Goal: Check status

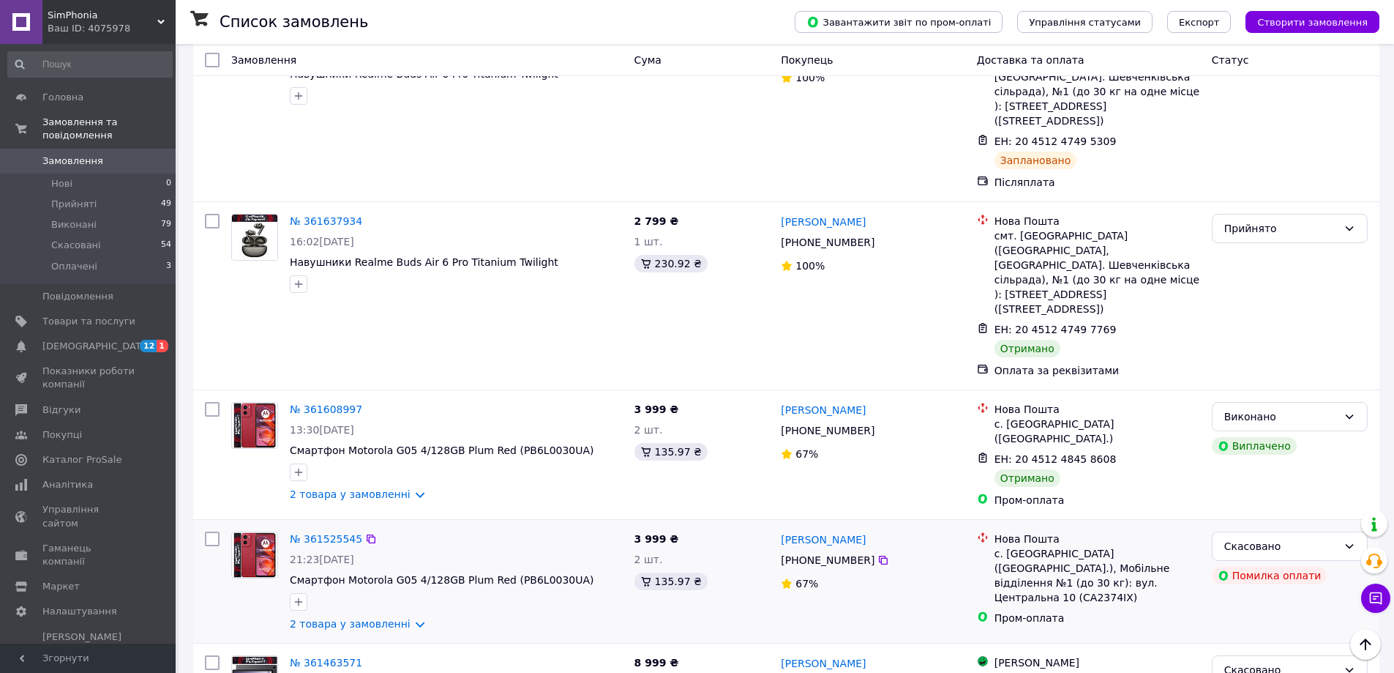
scroll to position [2415, 0]
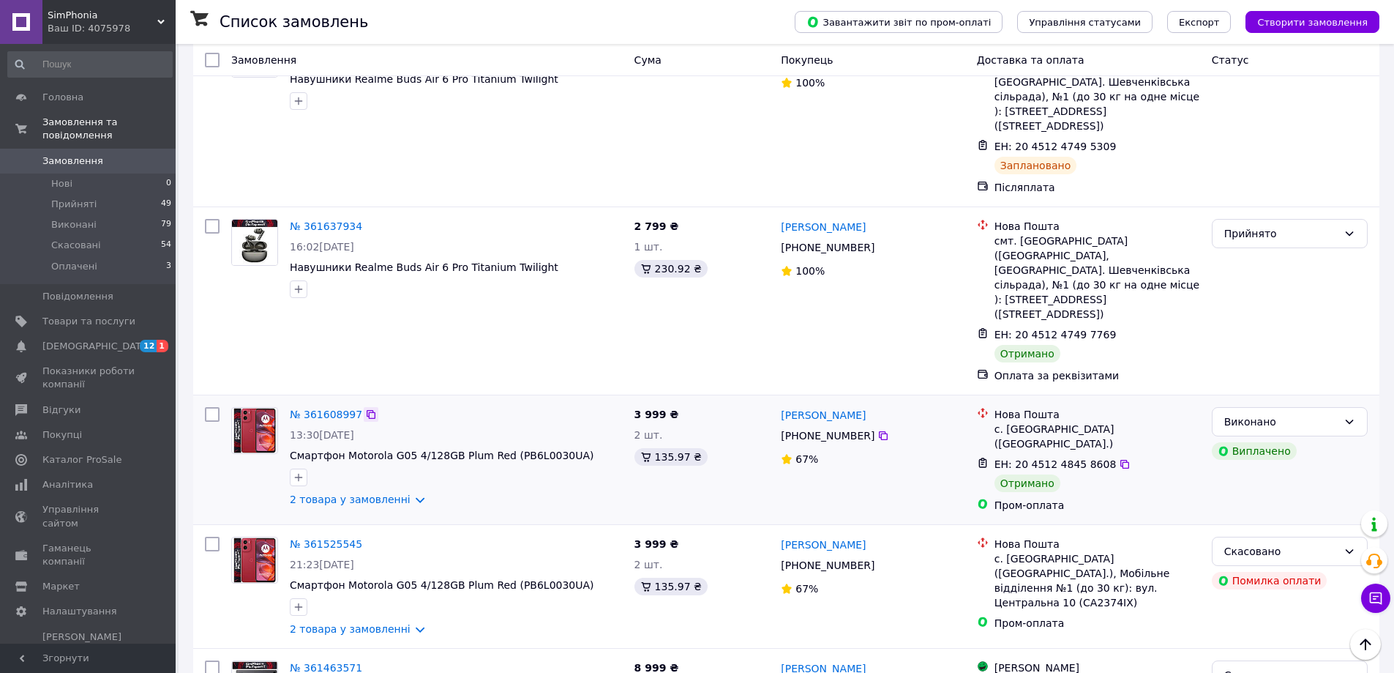
click at [367, 410] on icon at bounding box center [371, 414] width 9 height 9
drag, startPoint x: 566, startPoint y: 296, endPoint x: 313, endPoint y: 290, distance: 252.6
click at [292, 448] on span "Смартфон Motorola G05 4/128GB Plum Red (PB6L0030UA)" at bounding box center [456, 455] width 333 height 15
copy span "Смартфон Motorola G05 4/128GB Plum Red (PB6L0030UA)"
click at [877, 430] on icon at bounding box center [883, 436] width 12 height 12
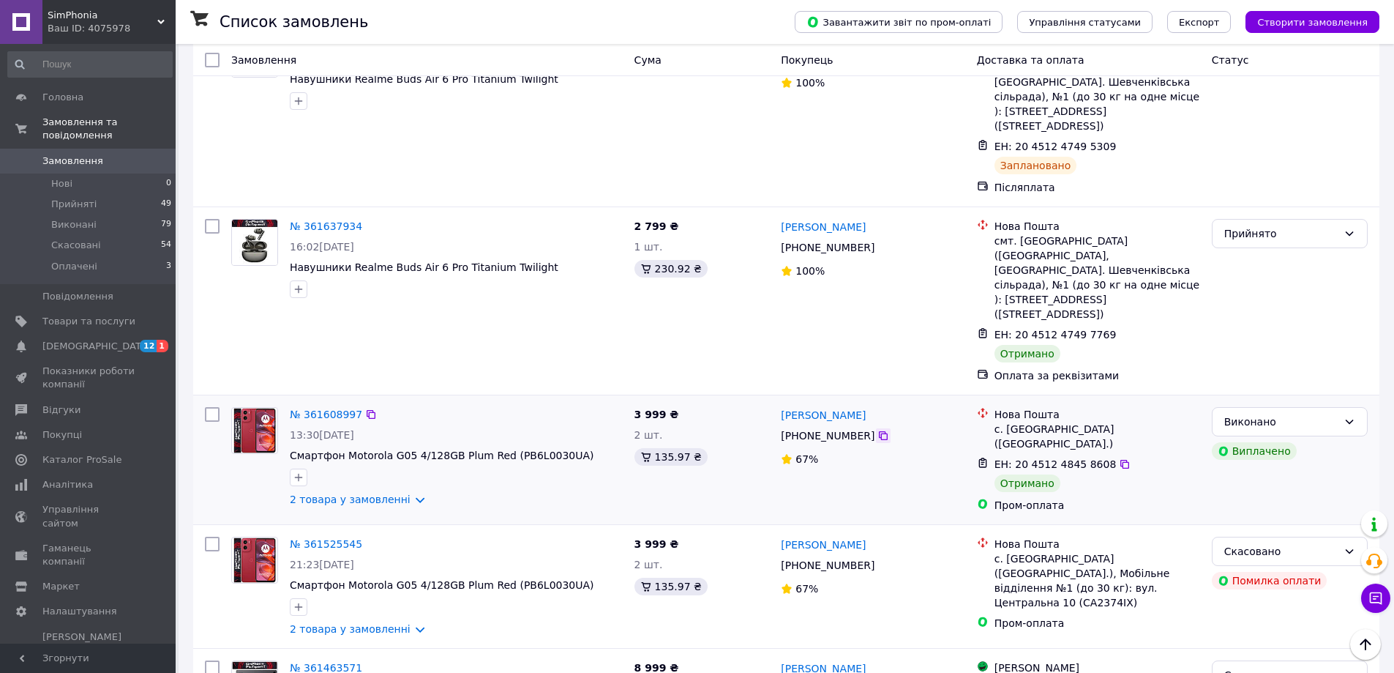
click at [879, 431] on icon at bounding box center [883, 435] width 9 height 9
click at [1119, 458] on icon at bounding box center [1125, 464] width 12 height 12
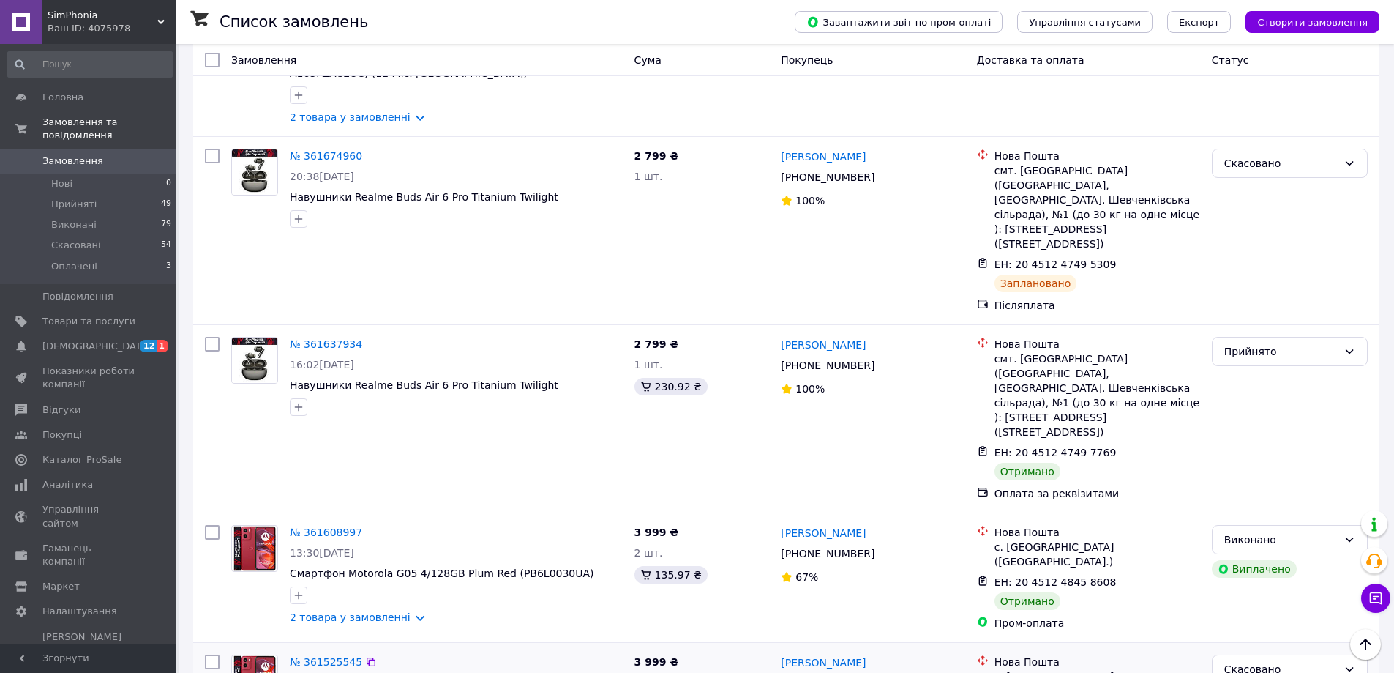
scroll to position [2269, 0]
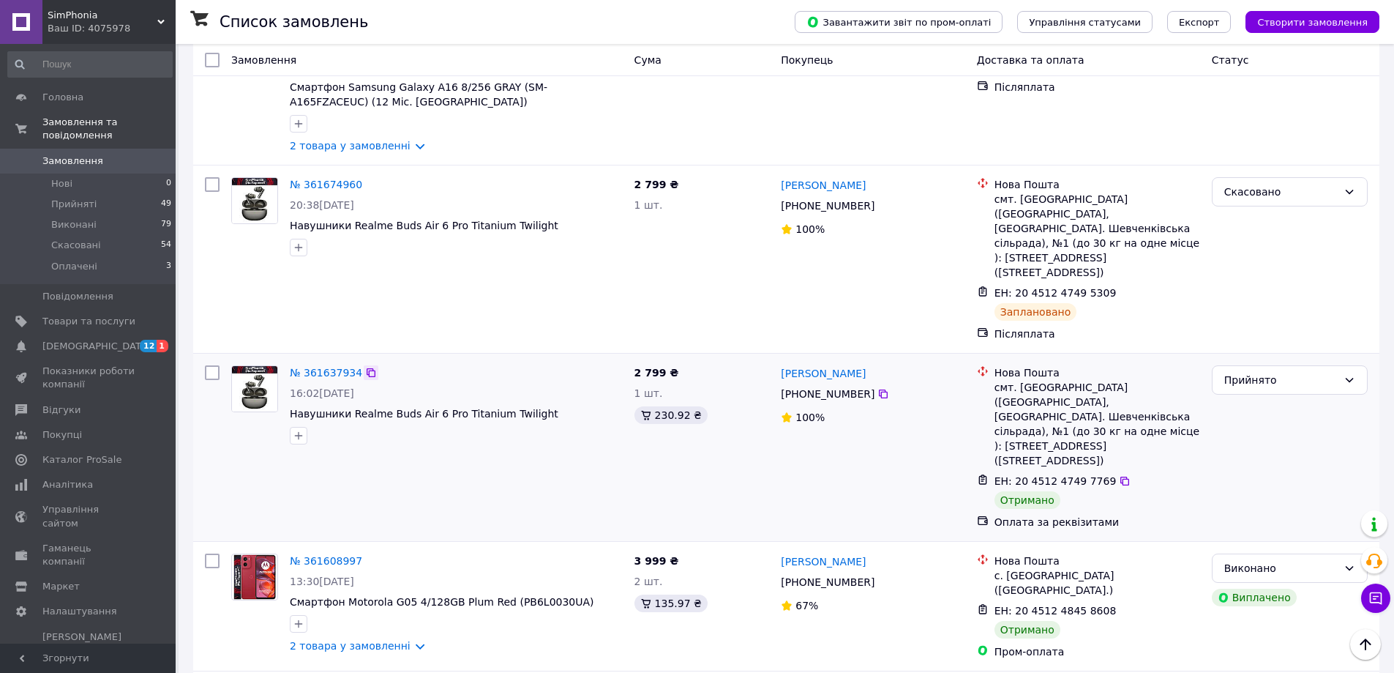
click at [365, 367] on icon at bounding box center [371, 373] width 12 height 12
drag, startPoint x: 535, startPoint y: 285, endPoint x: 291, endPoint y: 280, distance: 244.5
click at [291, 406] on span "Навушники Realme Buds Air 6 Pro Titanium Twilight" at bounding box center [456, 413] width 333 height 15
copy span "Навушники Realme Buds Air 6 Pro Titanium Twilight"
click at [879, 389] on icon at bounding box center [883, 393] width 9 height 9
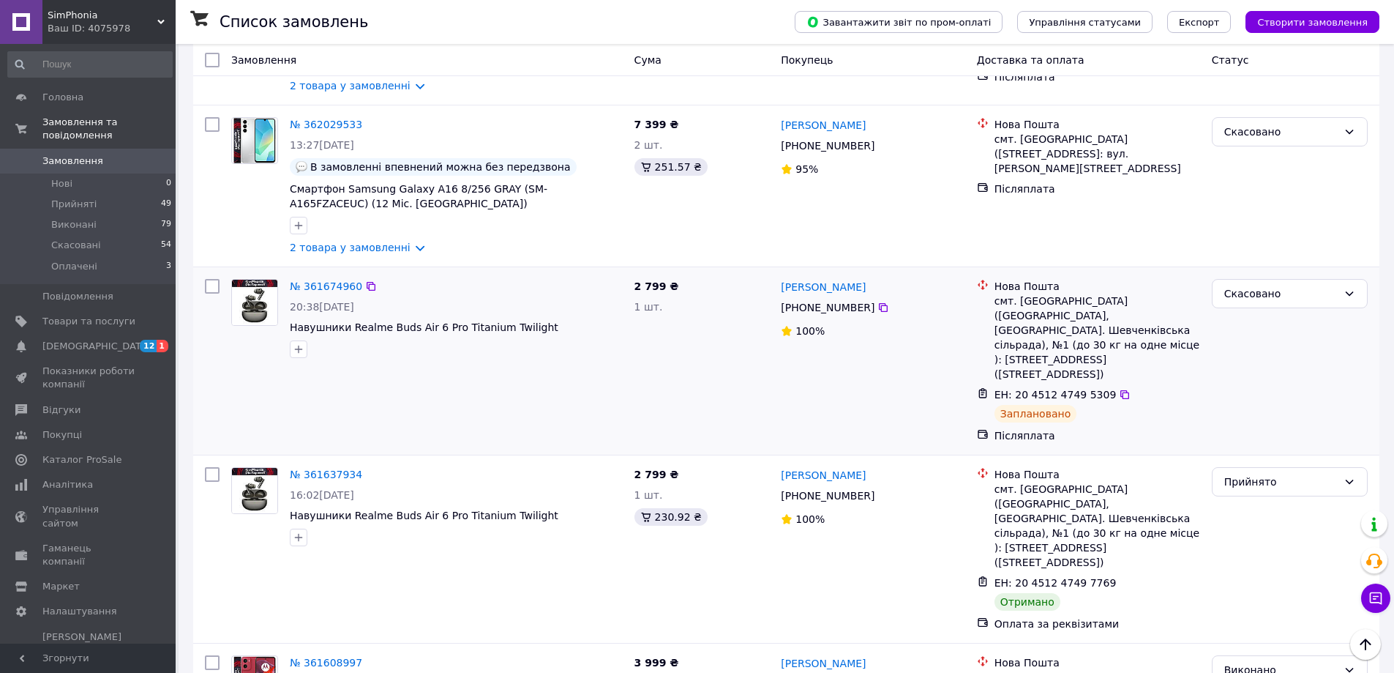
scroll to position [2122, 0]
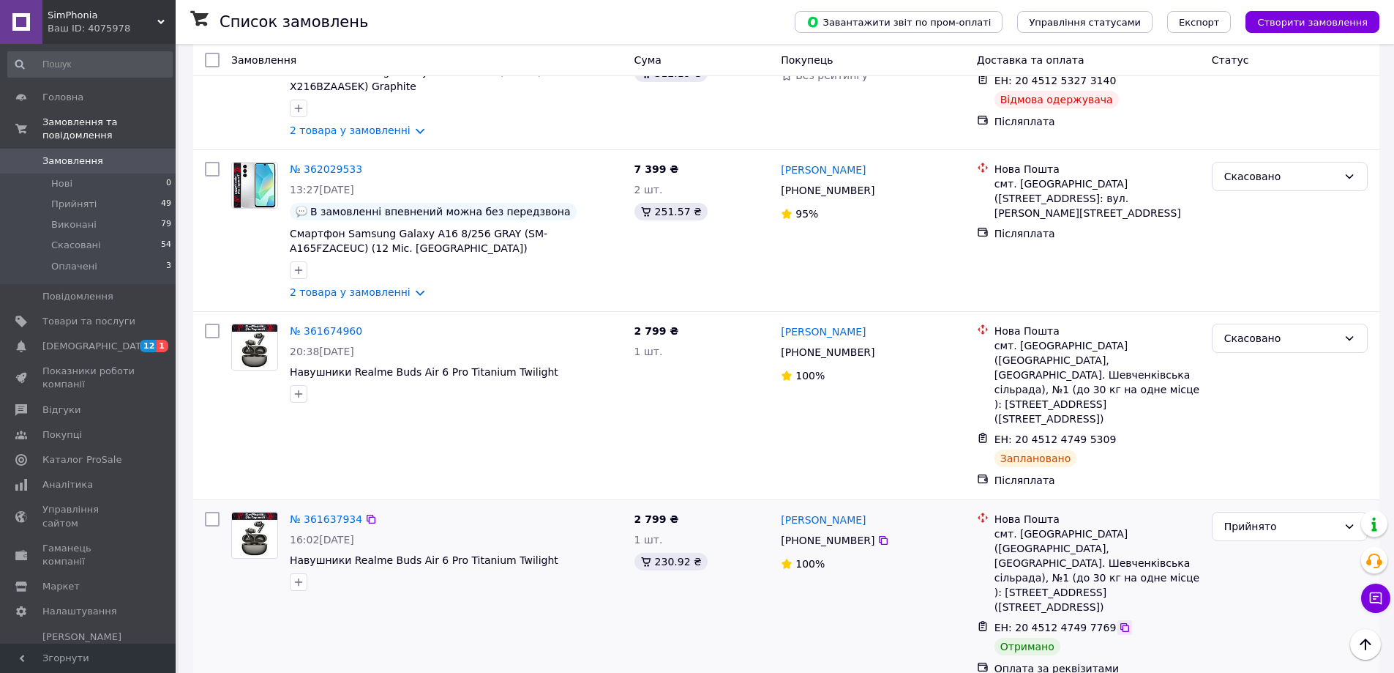
click at [1120, 623] on icon at bounding box center [1124, 627] width 9 height 9
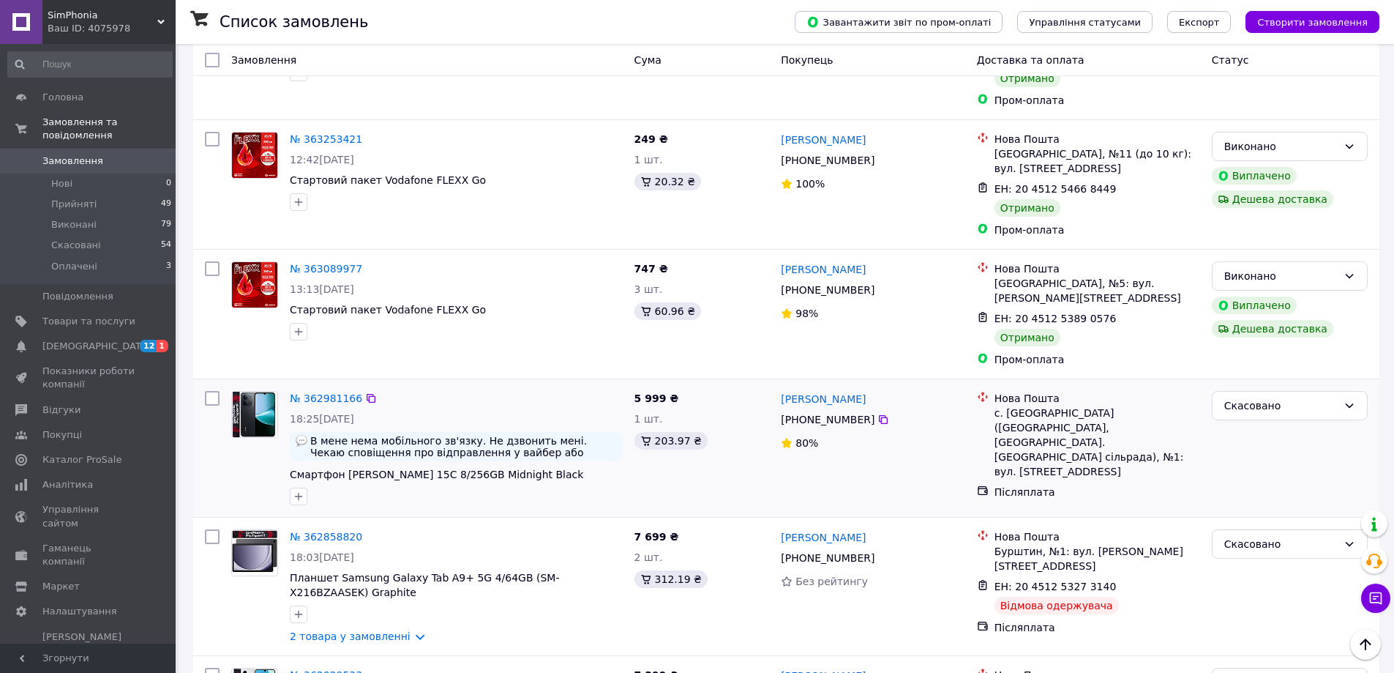
scroll to position [1610, 0]
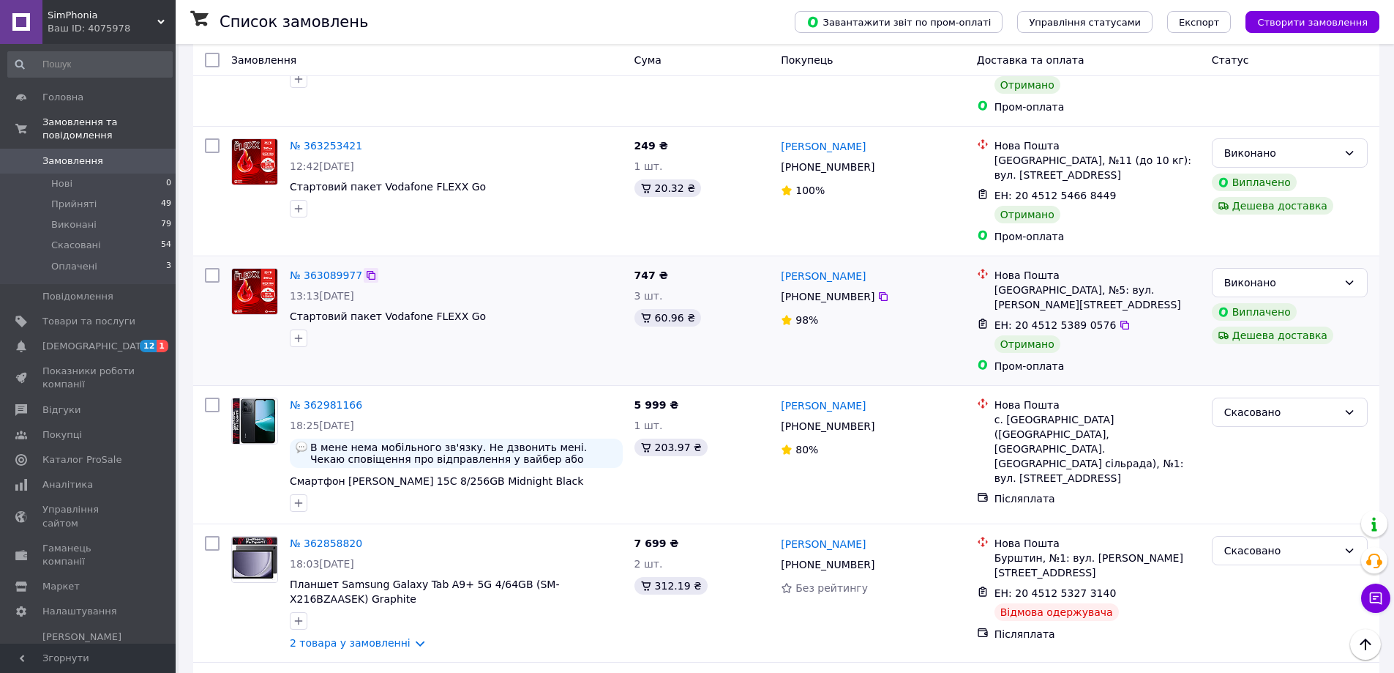
click at [365, 269] on icon at bounding box center [371, 275] width 12 height 12
drag, startPoint x: 392, startPoint y: 225, endPoint x: 302, endPoint y: 228, distance: 90.1
click at [289, 262] on div "№ 363089977 13:13[DATE] Стартовий пакет Vodafone FLEXX Go" at bounding box center [456, 307] width 345 height 91
copy span "Стартовий пакет Vodafone FLEXX Go"
click at [877, 291] on icon at bounding box center [883, 297] width 12 height 12
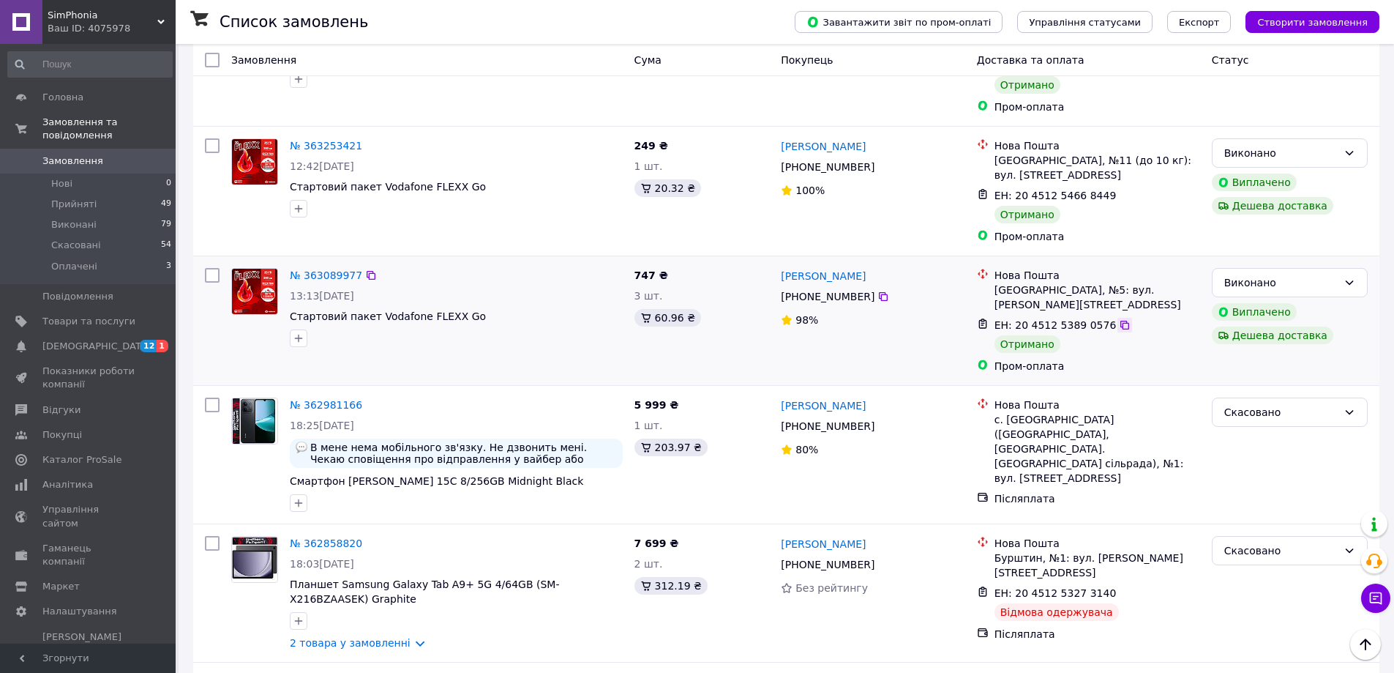
click at [1119, 319] on icon at bounding box center [1125, 325] width 12 height 12
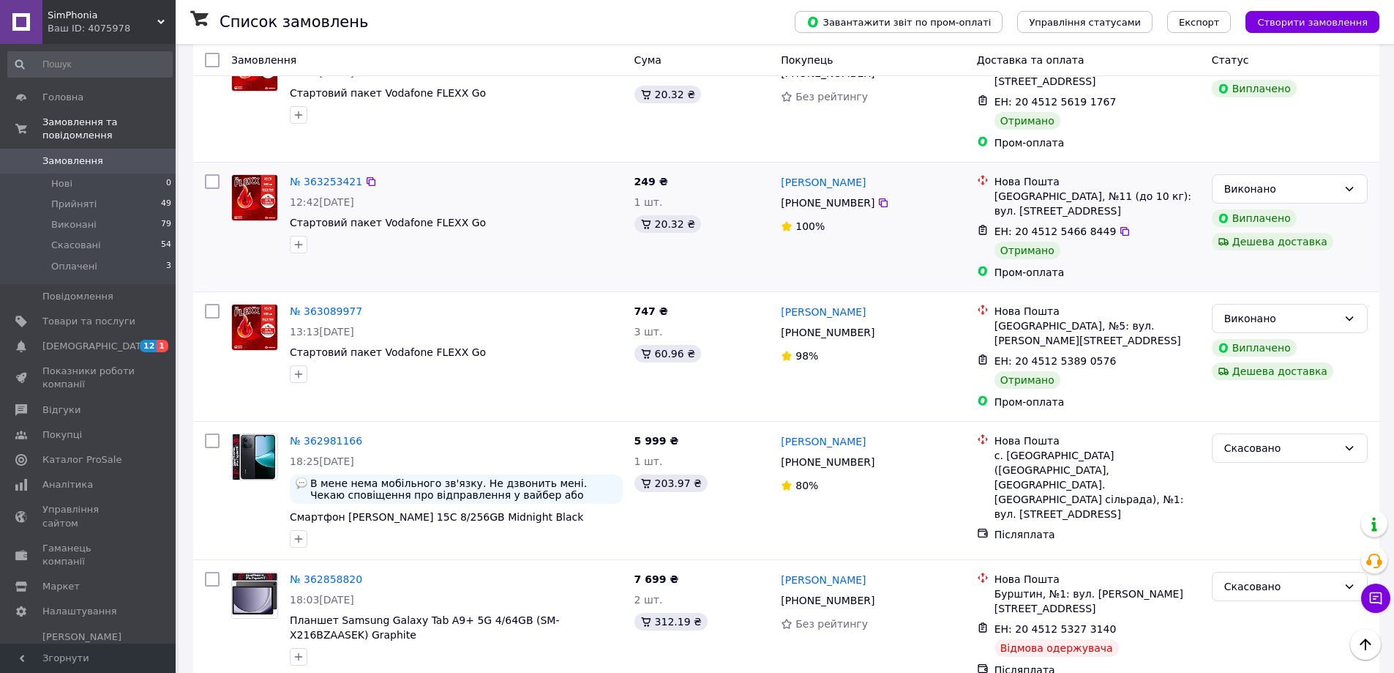
scroll to position [1537, 0]
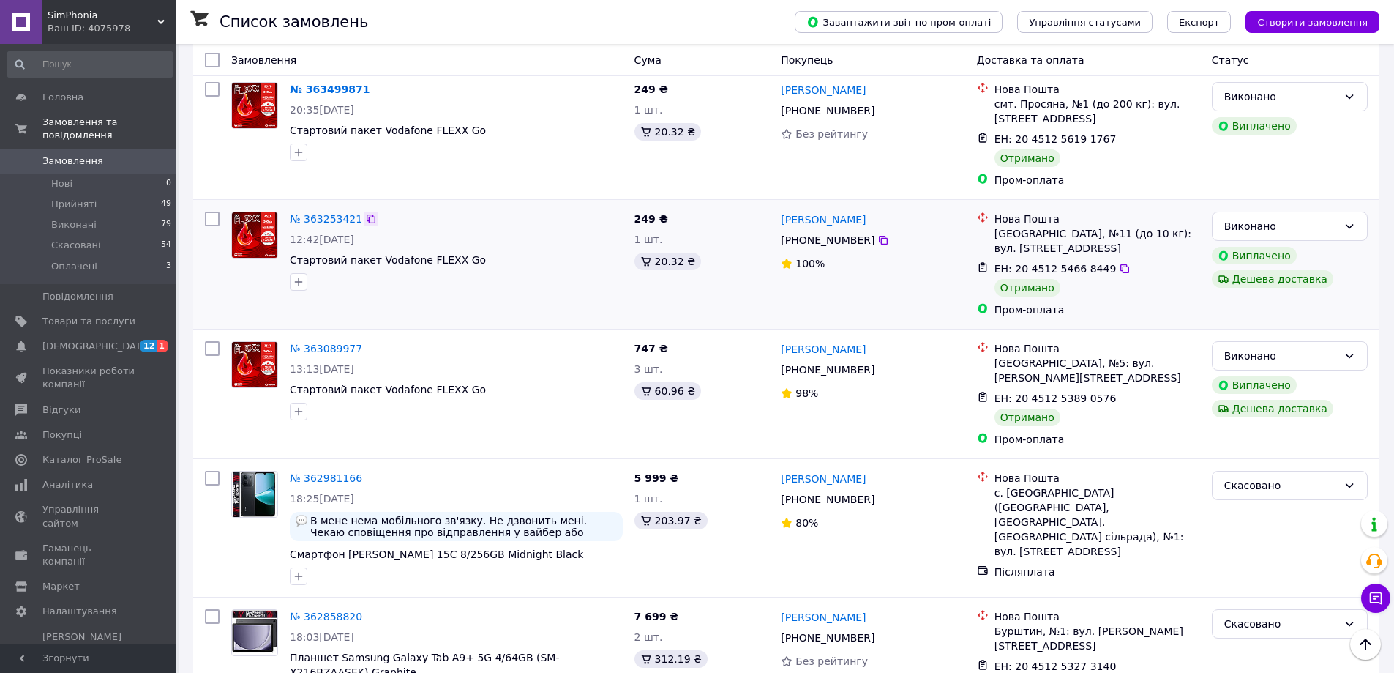
click at [365, 213] on icon at bounding box center [371, 219] width 12 height 12
click at [877, 234] on icon at bounding box center [883, 240] width 12 height 12
click at [879, 236] on icon at bounding box center [883, 240] width 9 height 9
click at [1120, 264] on icon at bounding box center [1124, 268] width 9 height 9
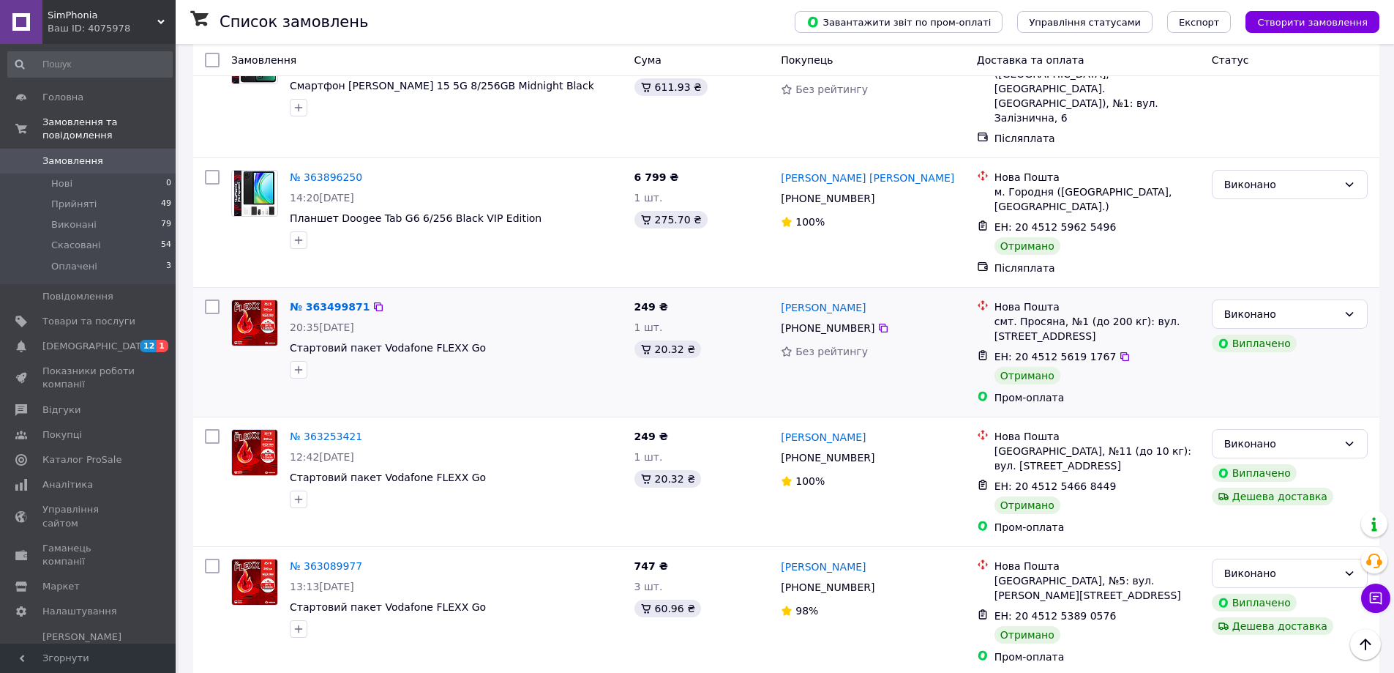
scroll to position [1317, 0]
click at [374, 304] on icon at bounding box center [378, 308] width 9 height 9
click at [877, 324] on icon at bounding box center [883, 330] width 12 height 12
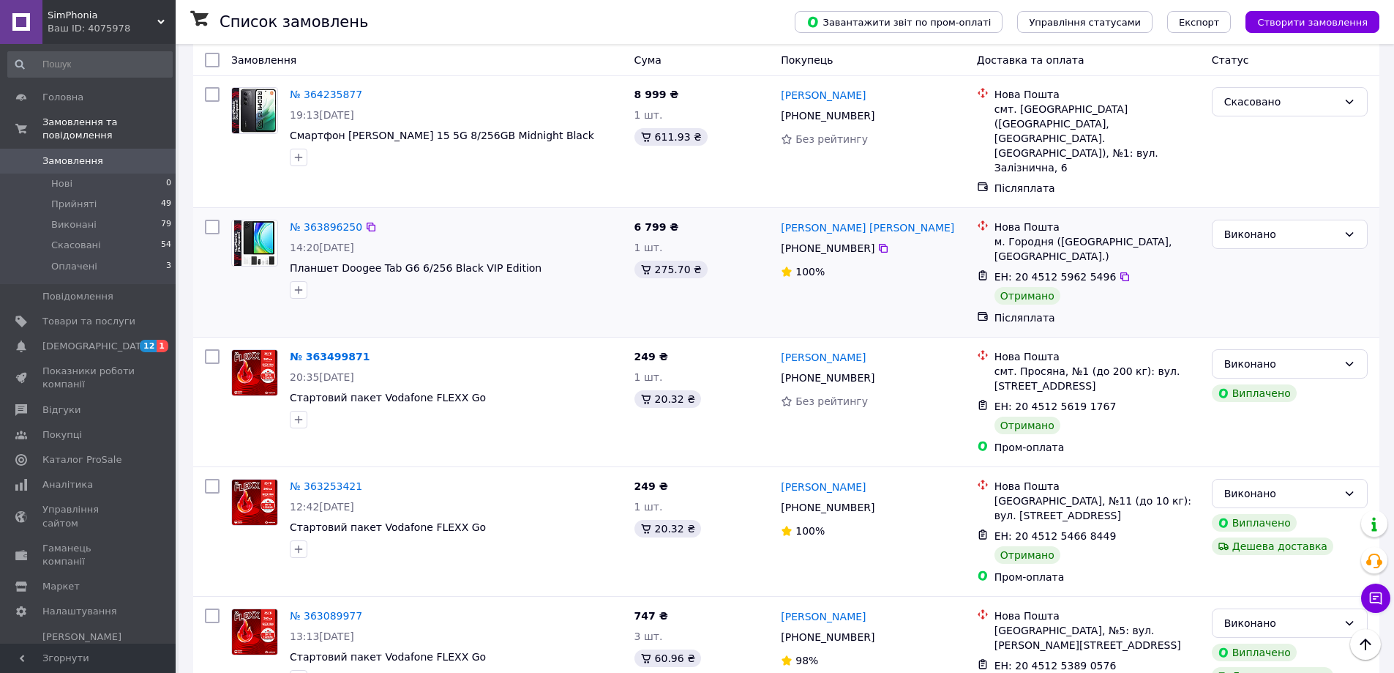
scroll to position [1171, 0]
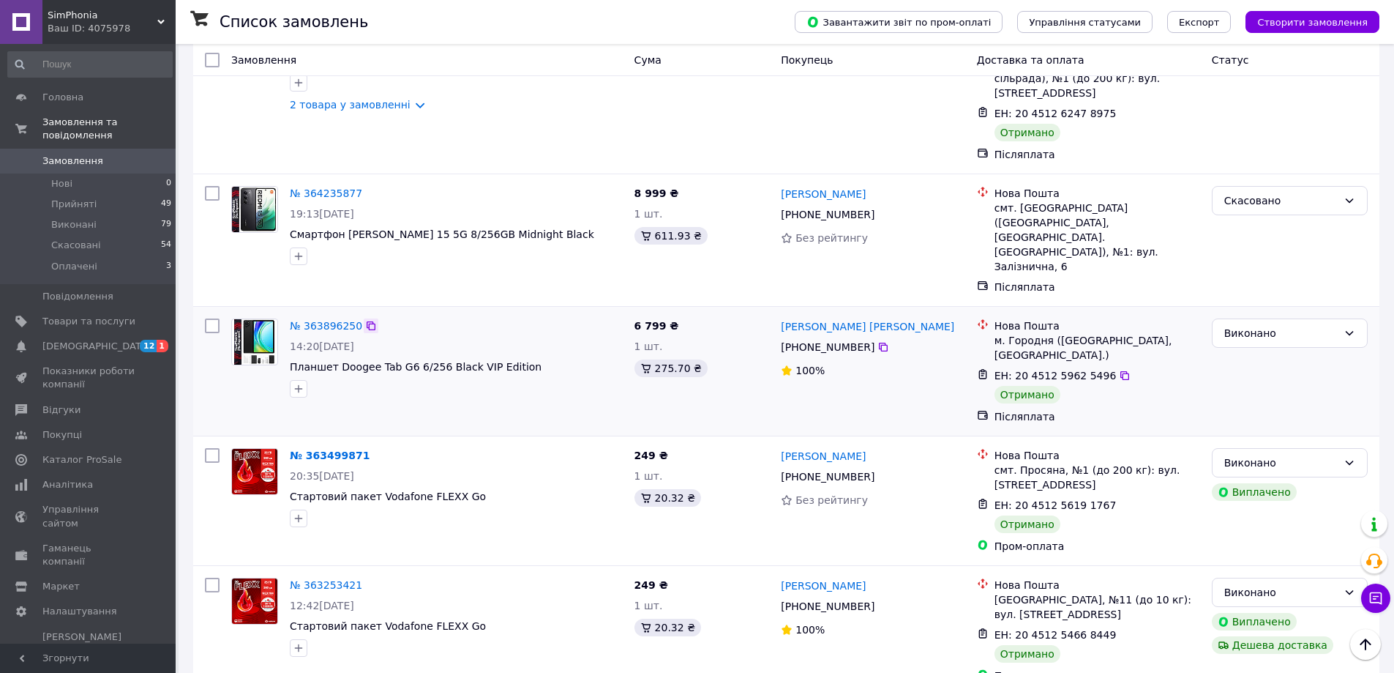
click at [367, 321] on icon at bounding box center [371, 325] width 9 height 9
drag, startPoint x: 531, startPoint y: 276, endPoint x: 398, endPoint y: 299, distance: 135.1
click at [291, 359] on span "Планшет Doogee Tab G6 6/256 Black VIP Edition" at bounding box center [456, 366] width 333 height 15
copy span "Планшет Doogee Tab G6 6/256 Black VIP Edition"
click at [879, 341] on icon at bounding box center [883, 347] width 12 height 12
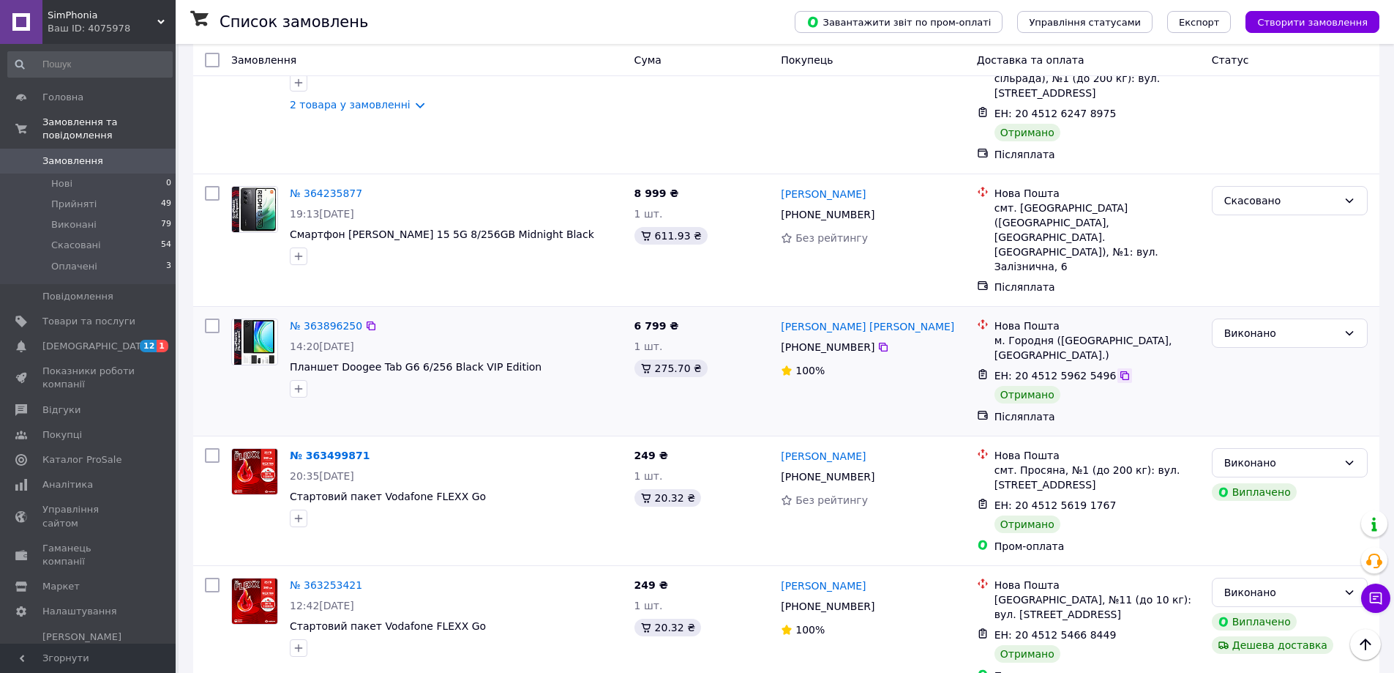
click at [1119, 370] on icon at bounding box center [1125, 376] width 12 height 12
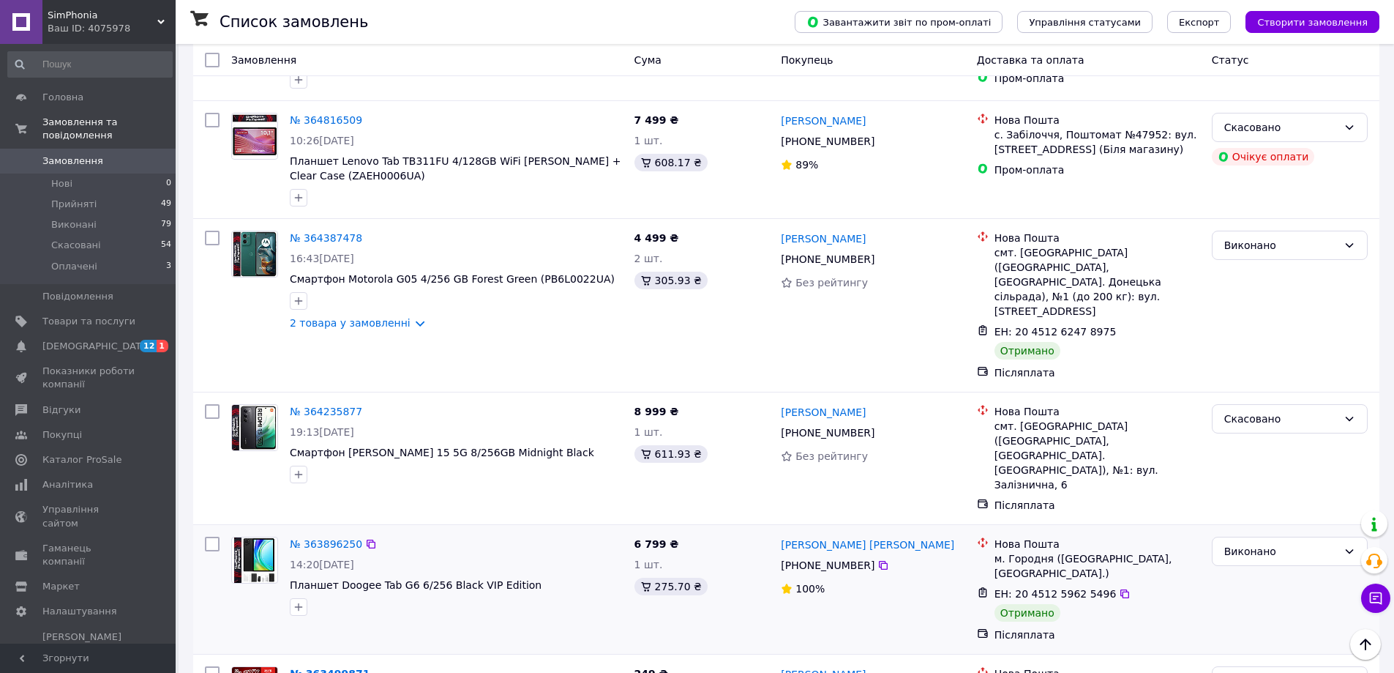
scroll to position [951, 0]
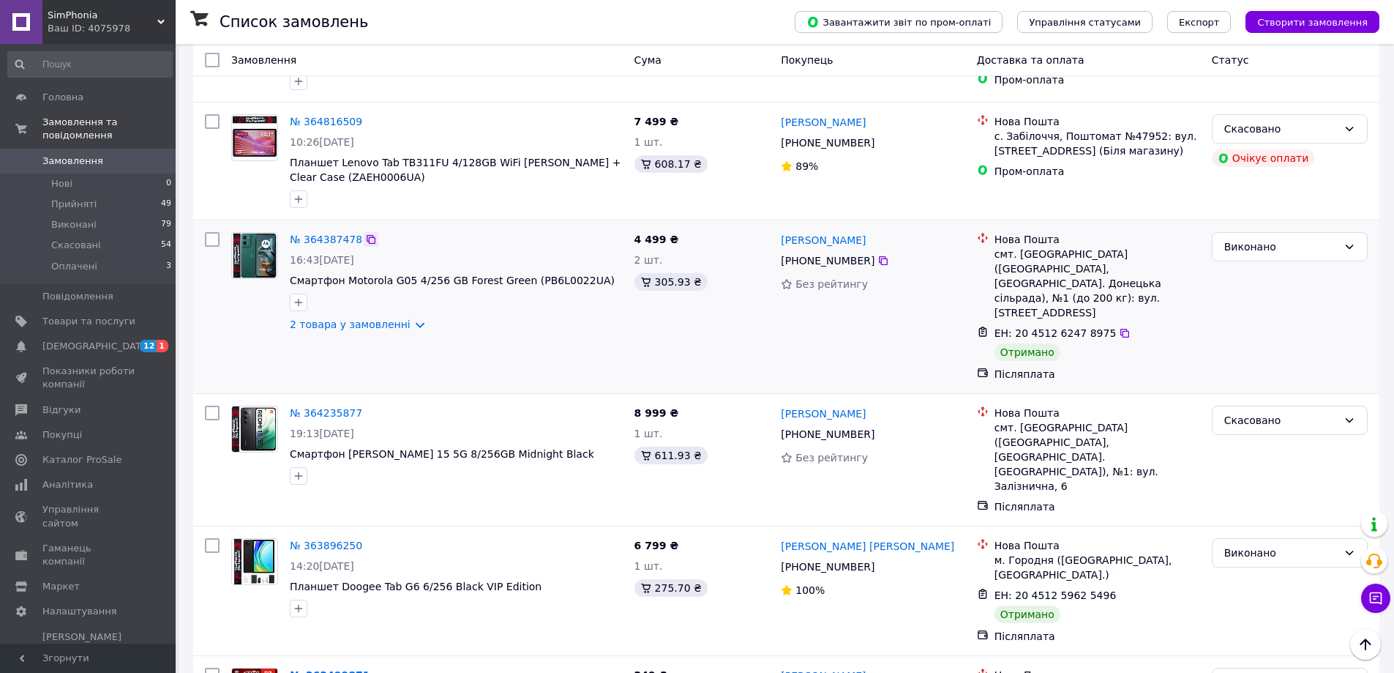
click at [361, 220] on div "№ 364387478 16:43[DATE] Смартфон Motorola G05 4/256 GB Forest Green (PB6L0022UA…" at bounding box center [786, 306] width 1186 height 173
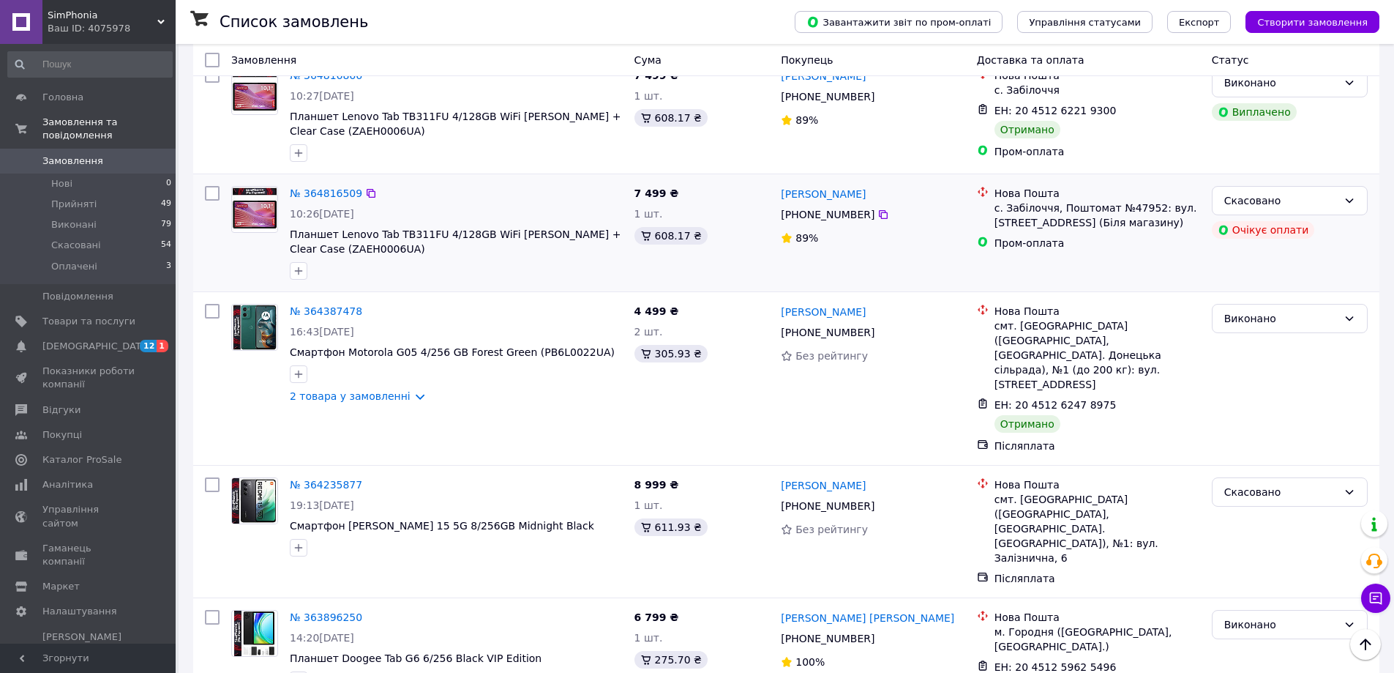
scroll to position [878, 0]
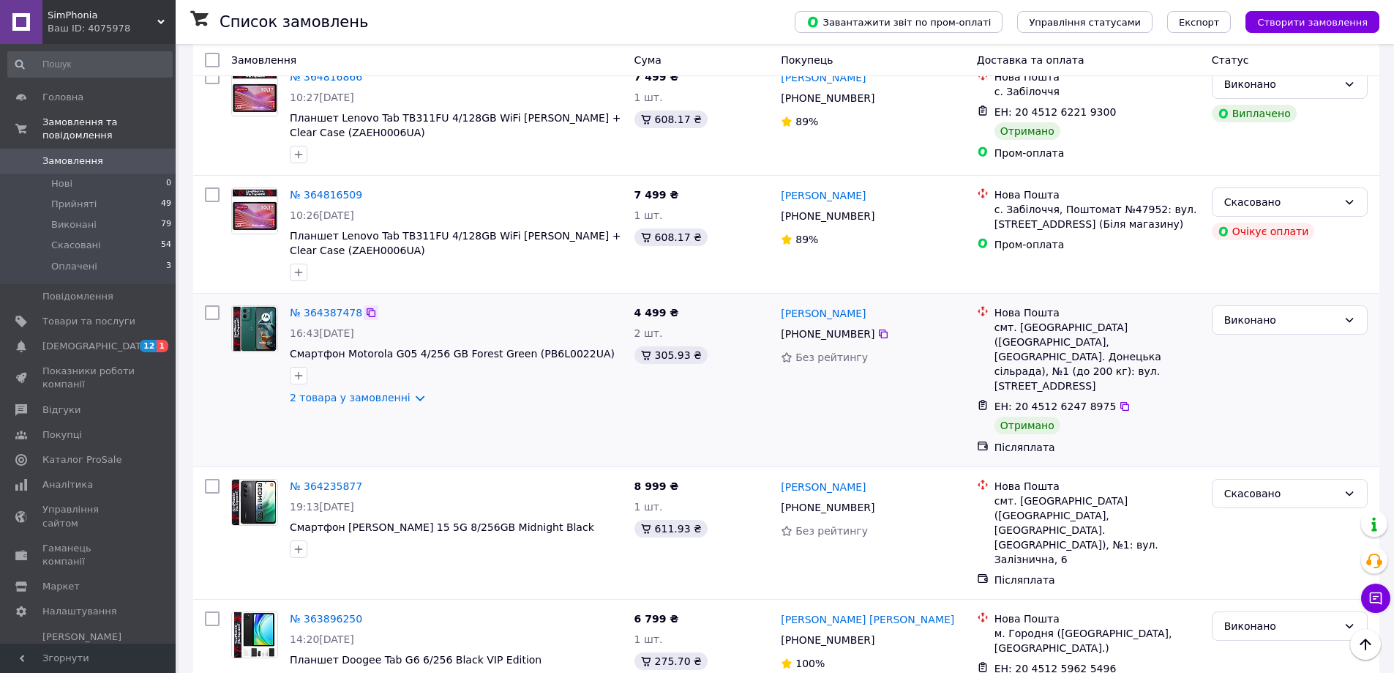
click at [365, 307] on icon at bounding box center [371, 313] width 12 height 12
drag, startPoint x: 536, startPoint y: 334, endPoint x: 290, endPoint y: 327, distance: 246.7
click at [290, 346] on span "Смартфон Motorola G05 4/256 GB Forest Green (PB6L0022UA)" at bounding box center [456, 353] width 333 height 15
copy span "Смартфон Motorola G05 4/256 GB Forest Green (PB6L0022UA)"
click at [879, 329] on icon at bounding box center [883, 333] width 9 height 9
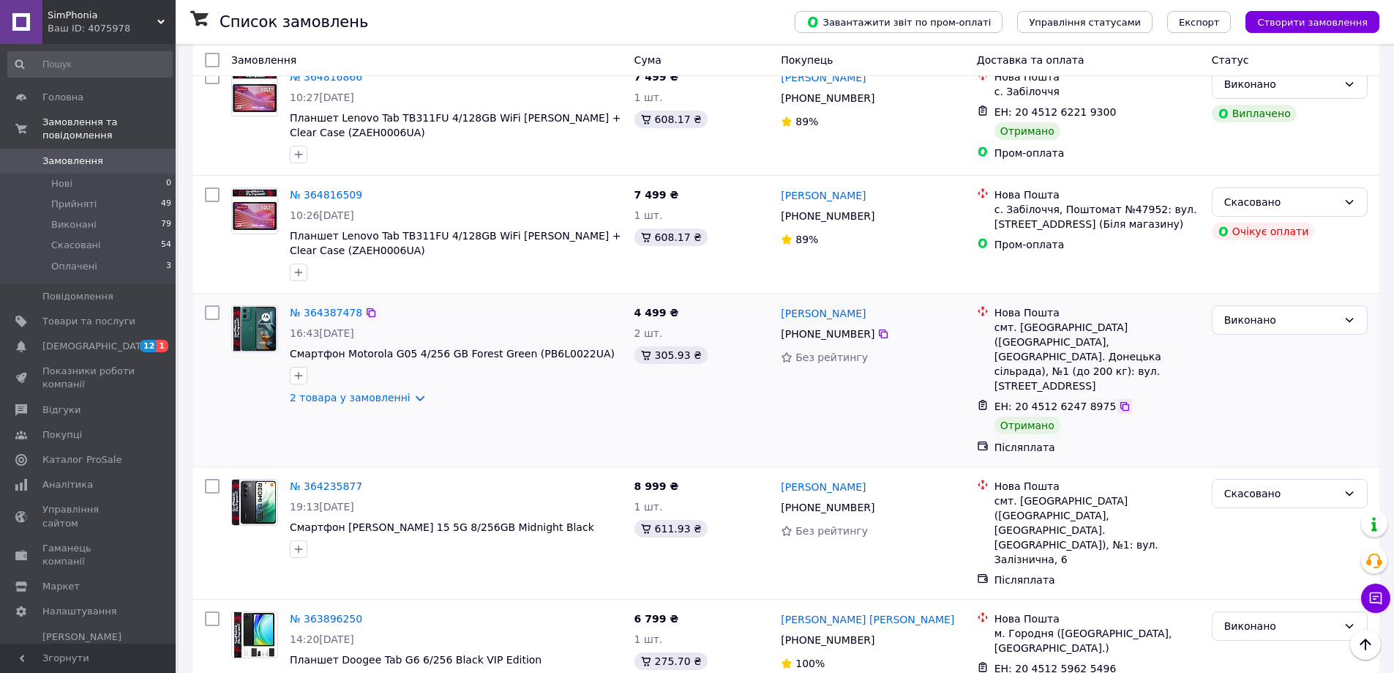
click at [1119, 400] on icon at bounding box center [1125, 406] width 12 height 12
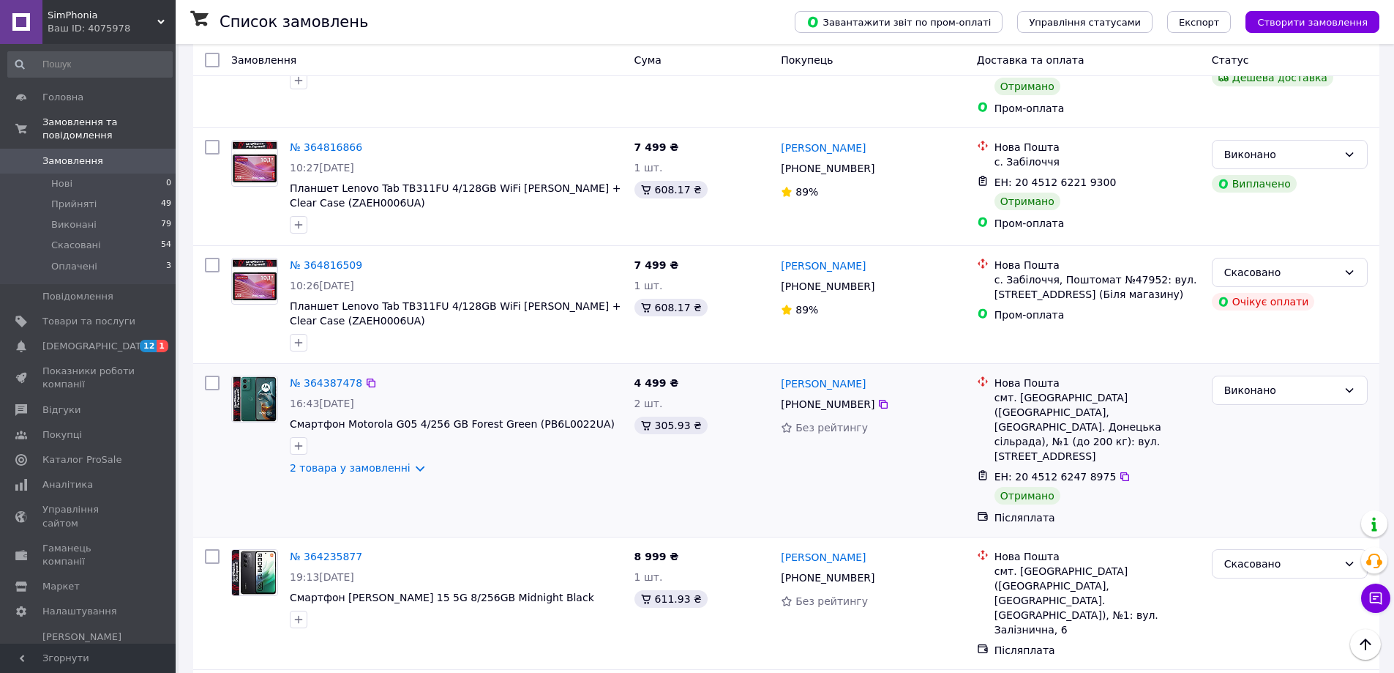
scroll to position [805, 0]
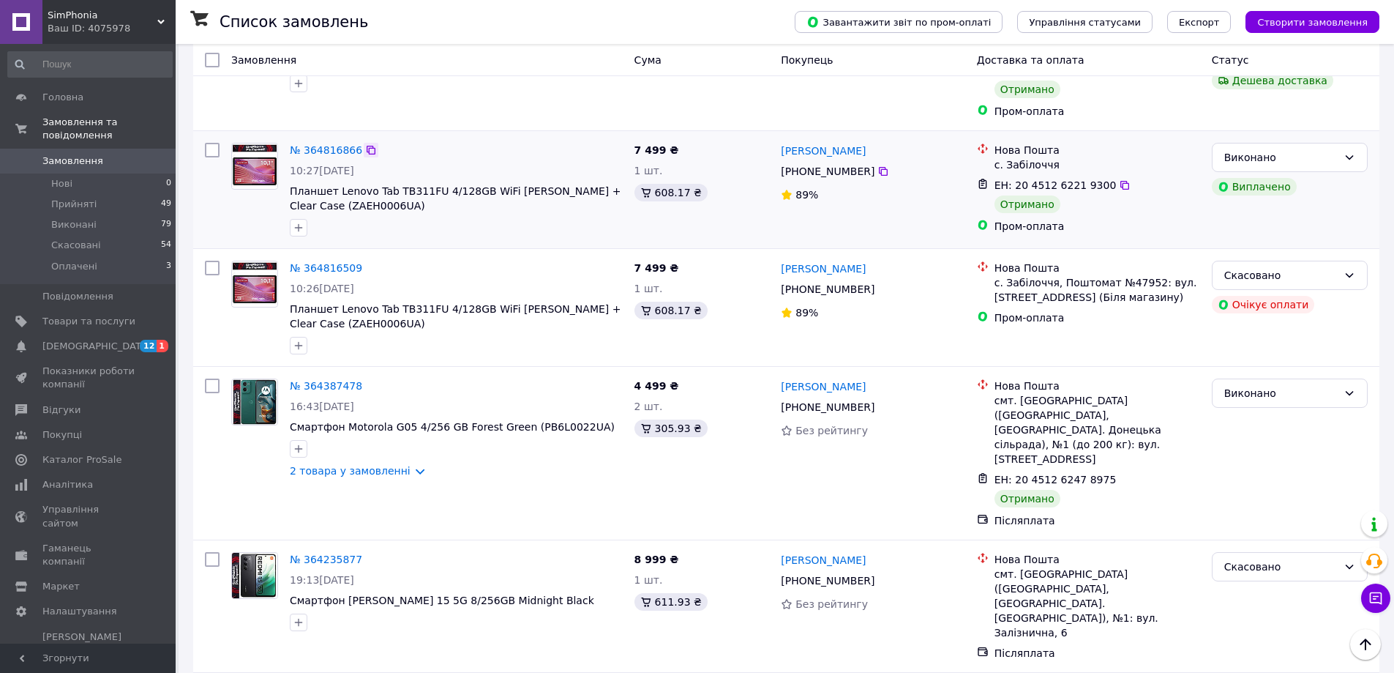
click at [365, 144] on icon at bounding box center [371, 150] width 12 height 12
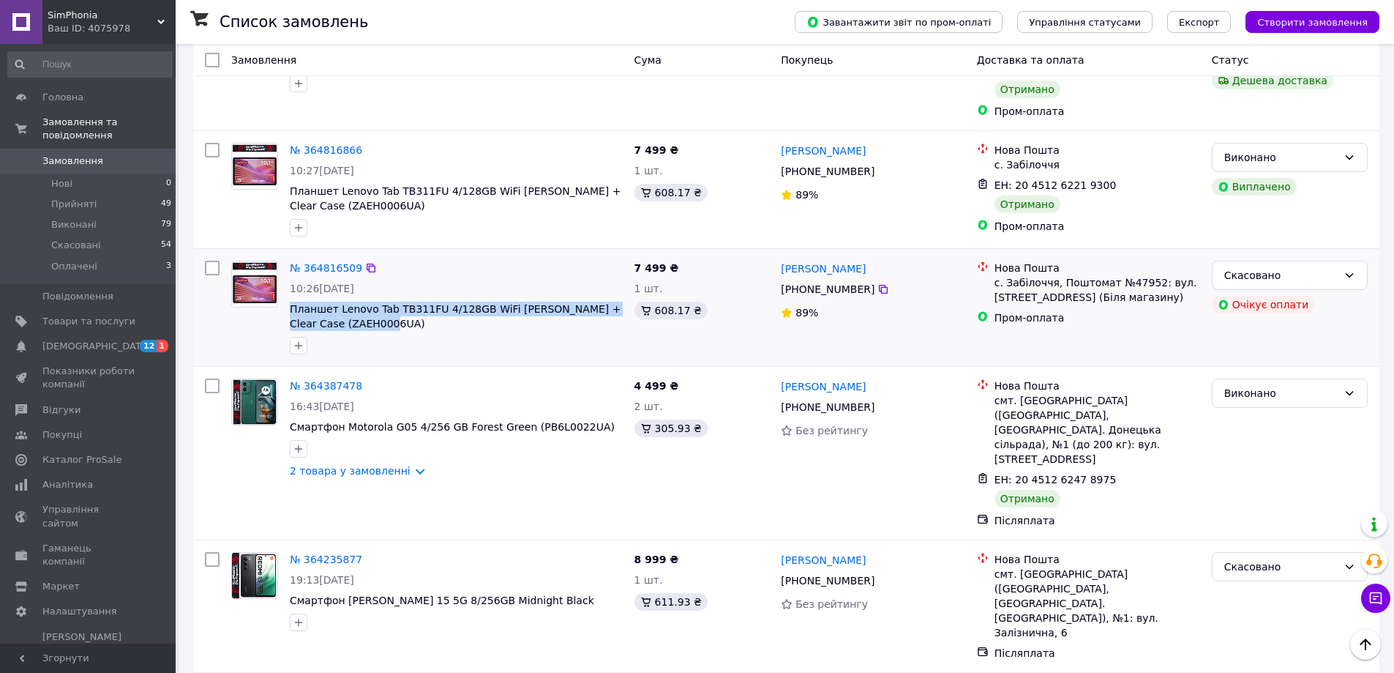
drag, startPoint x: 372, startPoint y: 296, endPoint x: 288, endPoint y: 275, distance: 86.6
click at [288, 275] on div "№ 364816509 10:26[DATE] Планшет Lenovo Tab TB311FU 4/128GB WiFi [PERSON_NAME] +…" at bounding box center [456, 307] width 345 height 105
copy span "Планшет Lenovo Tab TB311FU 4/128GB WiFi [PERSON_NAME] + Clear Case (ZAEH0006UA)"
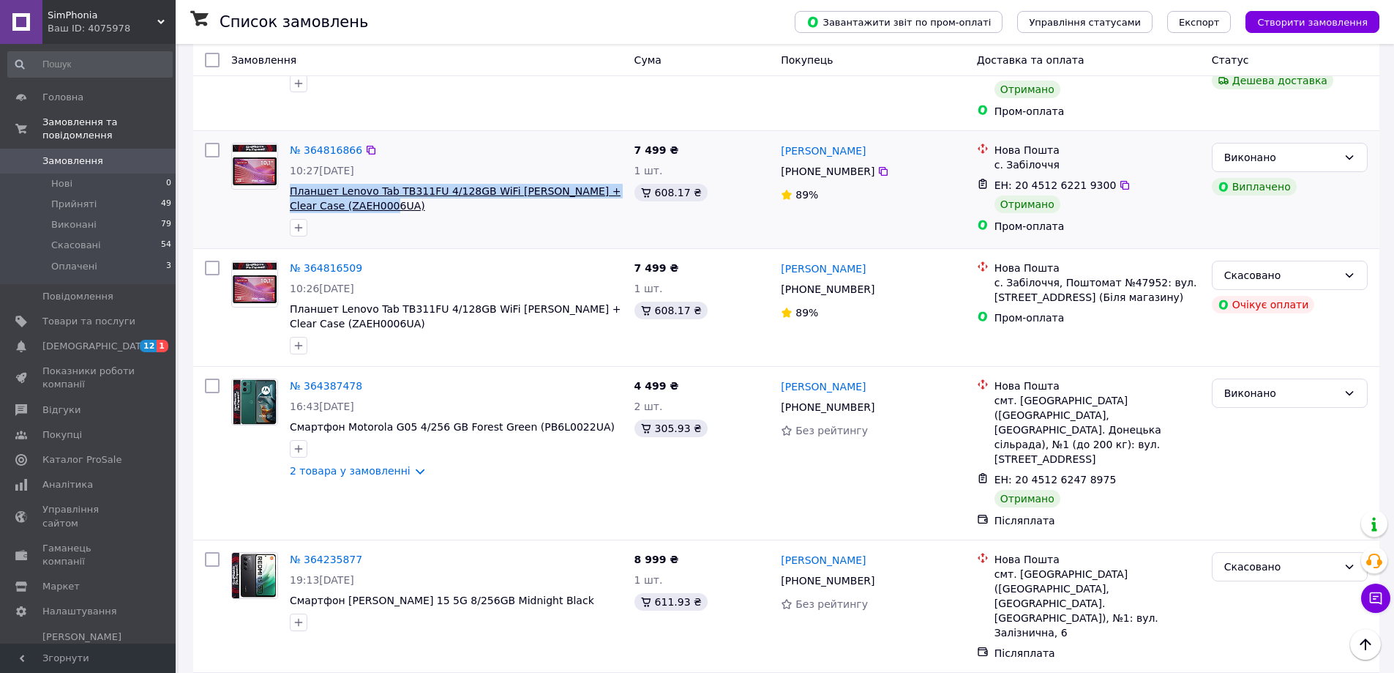
drag, startPoint x: 325, startPoint y: 160, endPoint x: 290, endPoint y: 163, distance: 35.3
click at [290, 184] on span "Планшет Lenovo Tab TB311FU 4/128GB WiFi [PERSON_NAME] + Clear Case (ZAEH0006UA)" at bounding box center [456, 198] width 333 height 29
copy span "Планшет Lenovo Tab TB311FU 4/128GB WiFi [PERSON_NAME] + Clear Case (ZAEH0006UA)"
click at [879, 167] on icon at bounding box center [883, 171] width 9 height 9
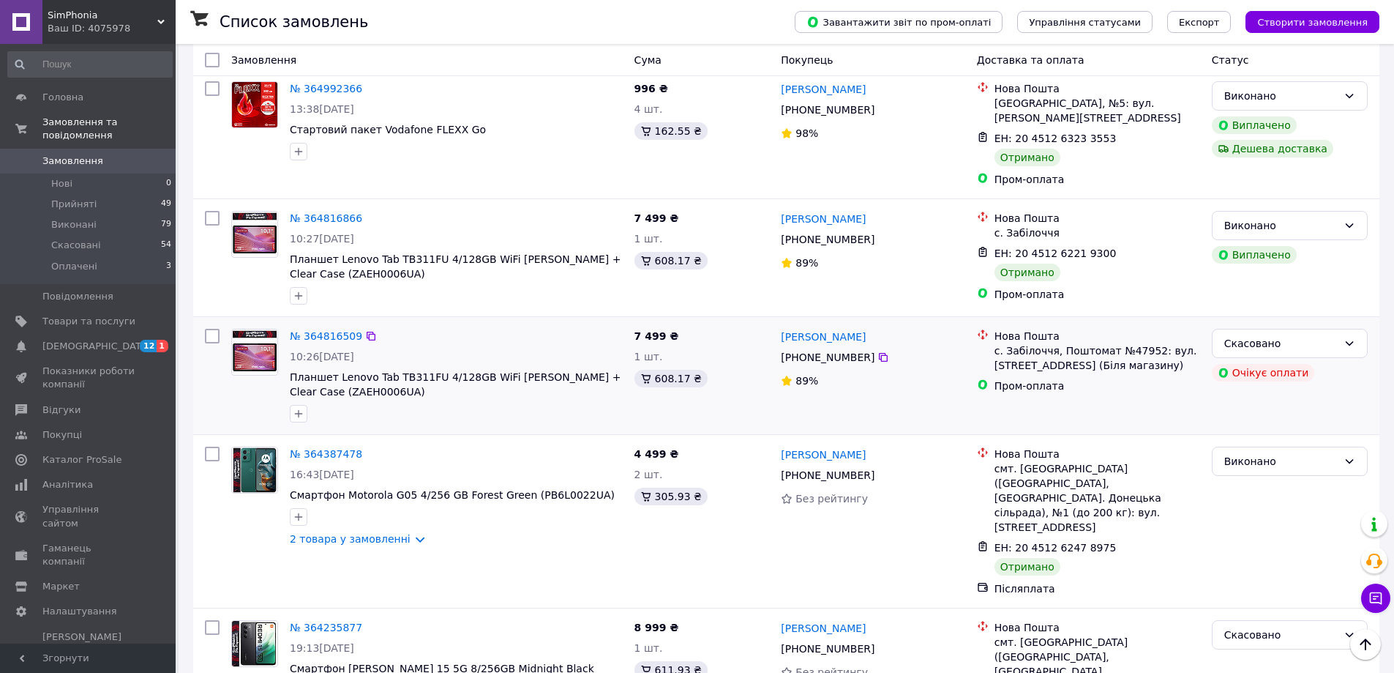
scroll to position [732, 0]
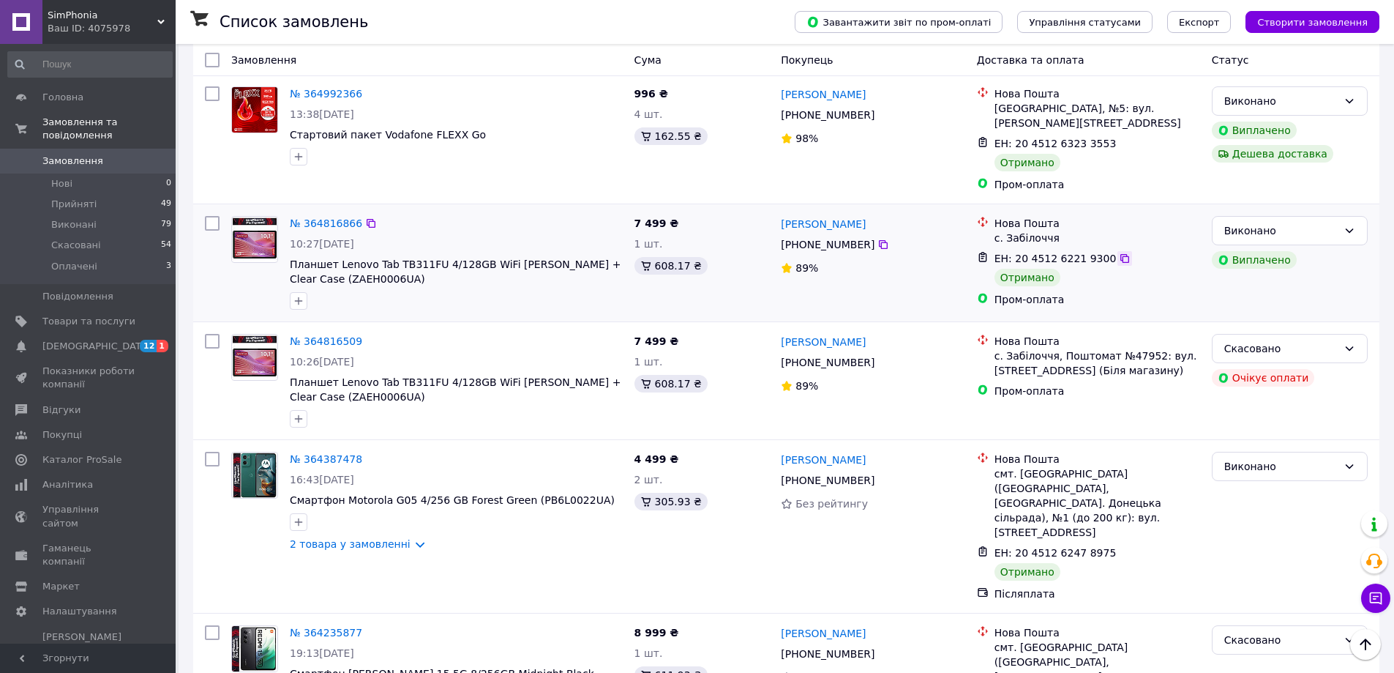
click at [1119, 252] on icon at bounding box center [1125, 258] width 12 height 12
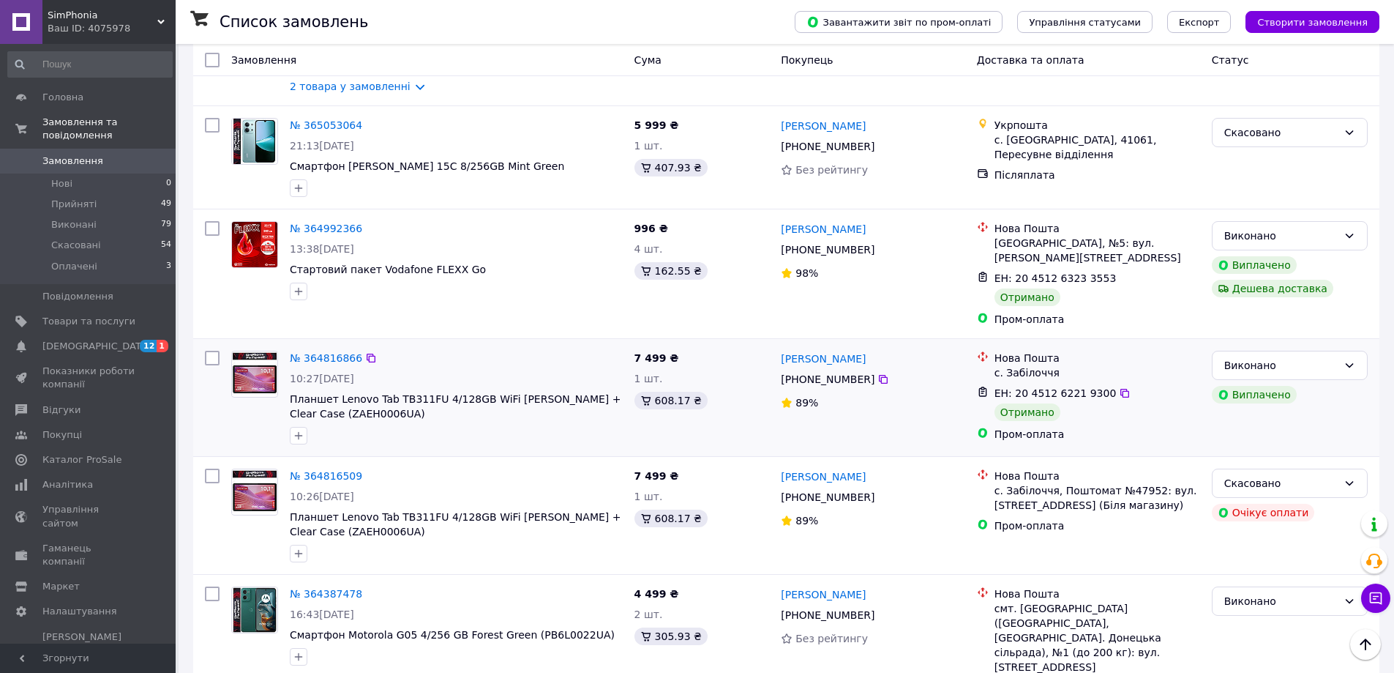
scroll to position [585, 0]
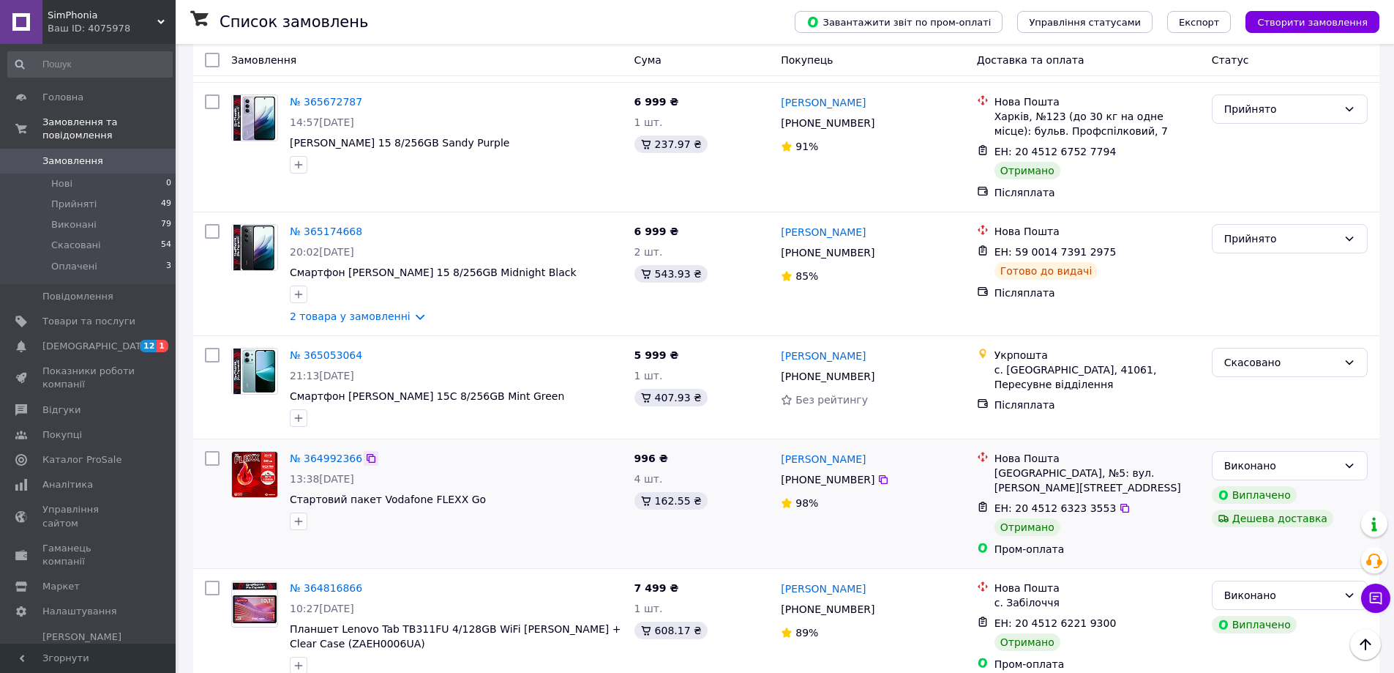
scroll to position [366, 0]
click at [365, 454] on icon at bounding box center [371, 460] width 12 height 12
drag, startPoint x: 386, startPoint y: 491, endPoint x: 288, endPoint y: 490, distance: 97.3
click at [288, 490] on div "№ 364992366 13:38[DATE] Стартовий пакет Vodafone FLEXX Go" at bounding box center [456, 491] width 345 height 91
copy span "Стартовий пакет Vodafone FLEXX Go"
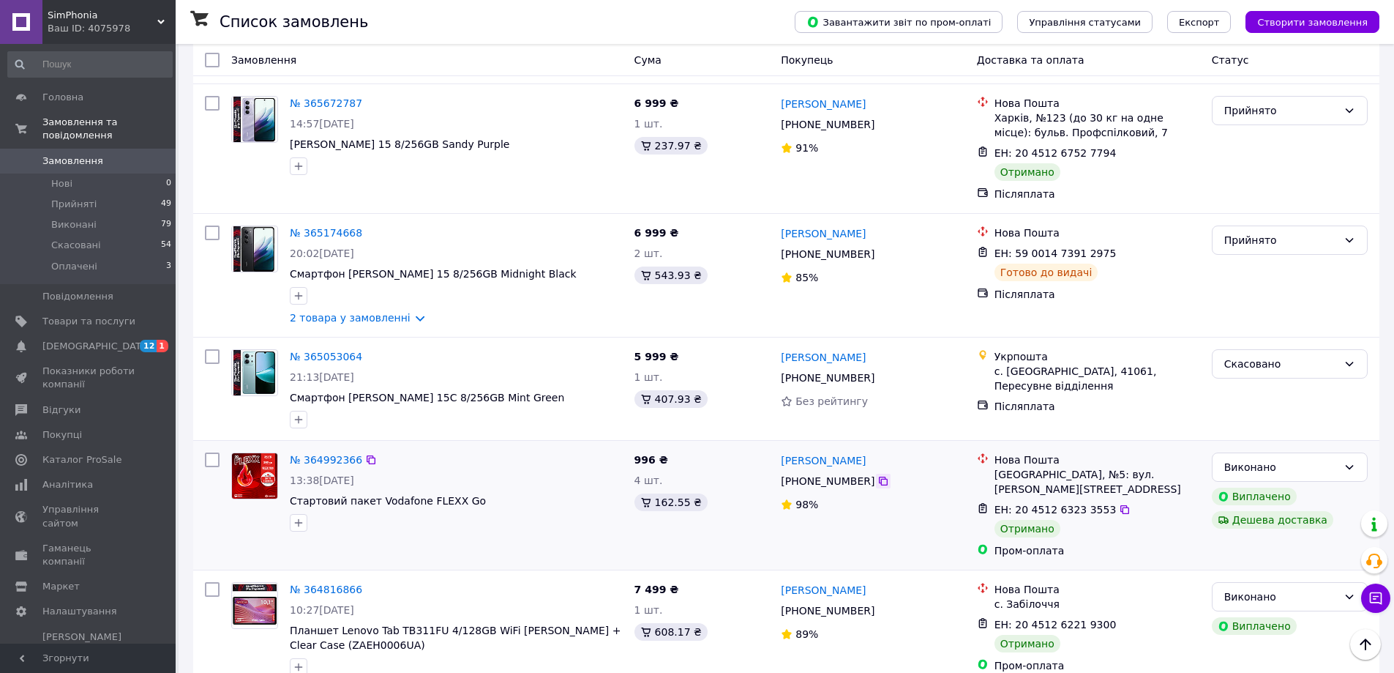
click at [877, 475] on icon at bounding box center [883, 481] width 12 height 12
click at [1119, 504] on icon at bounding box center [1125, 510] width 12 height 12
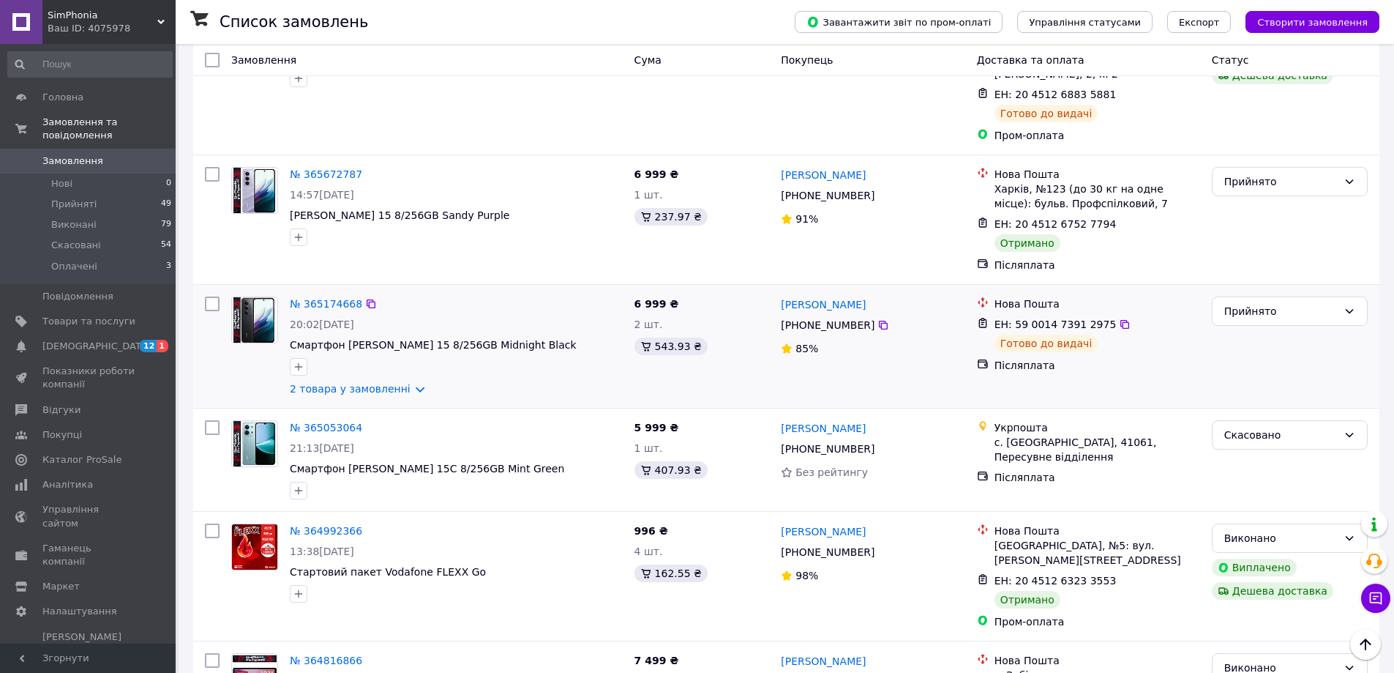
scroll to position [293, 0]
click at [367, 302] on icon at bounding box center [371, 306] width 9 height 9
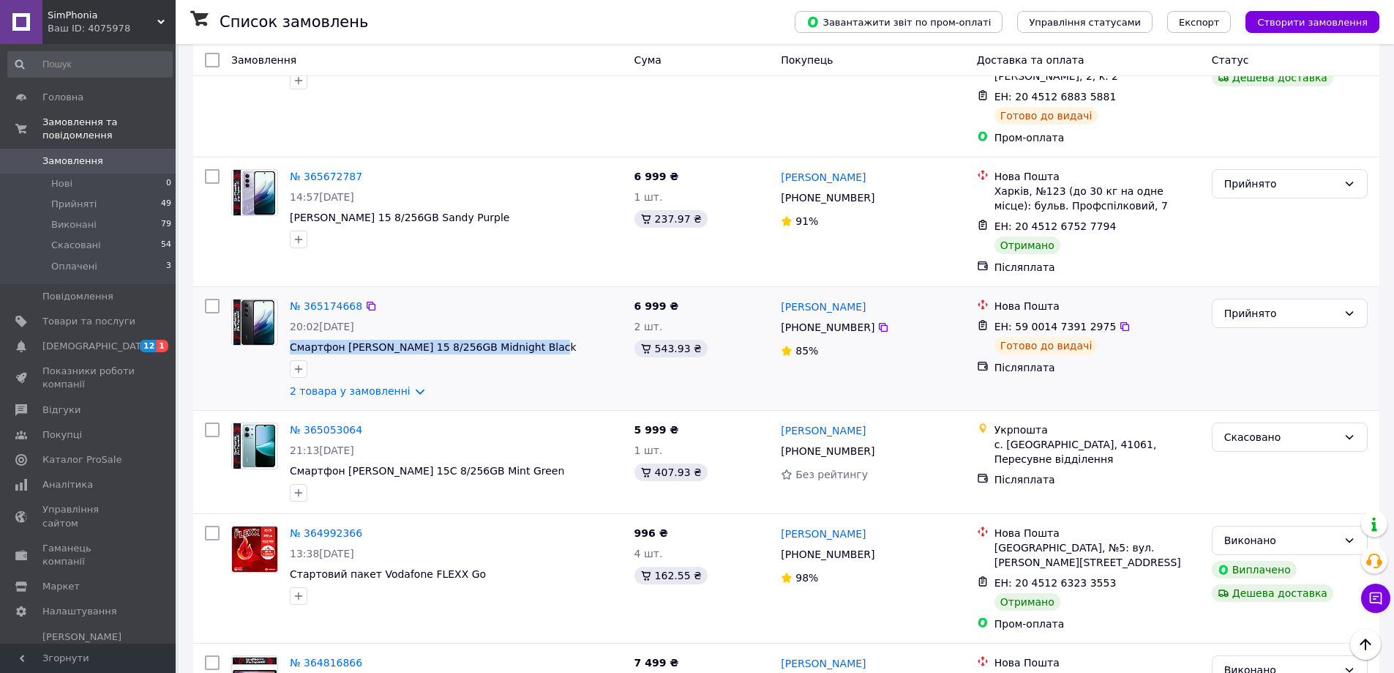
drag, startPoint x: 546, startPoint y: 337, endPoint x: 288, endPoint y: 334, distance: 257.6
click at [288, 334] on div "№ 365174668 20:02[DATE] Смартфон Xiaomi Redmi 15 8/256GB Midnight Black 2 товар…" at bounding box center [456, 348] width 345 height 111
copy span "Смартфон [PERSON_NAME] 15 8/256GB Midnight Black"
click at [879, 321] on icon at bounding box center [883, 327] width 12 height 12
click at [1119, 321] on icon at bounding box center [1125, 327] width 12 height 12
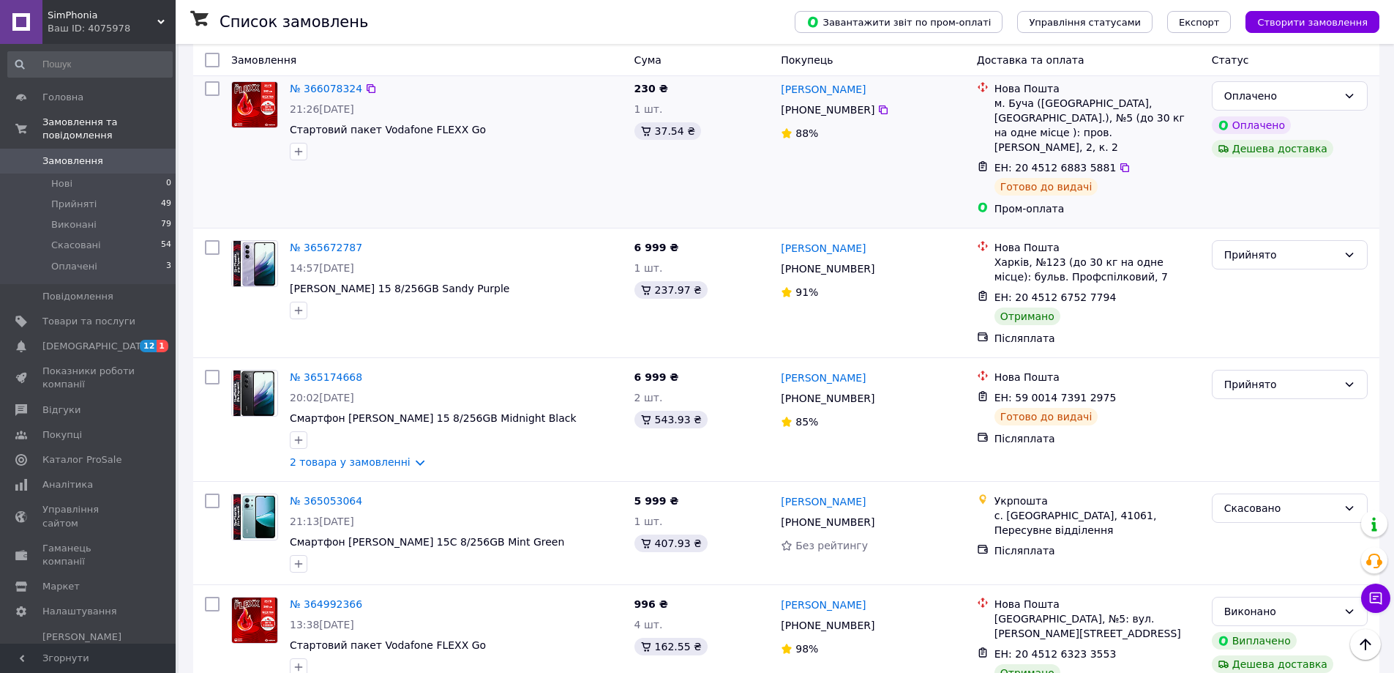
scroll to position [146, 0]
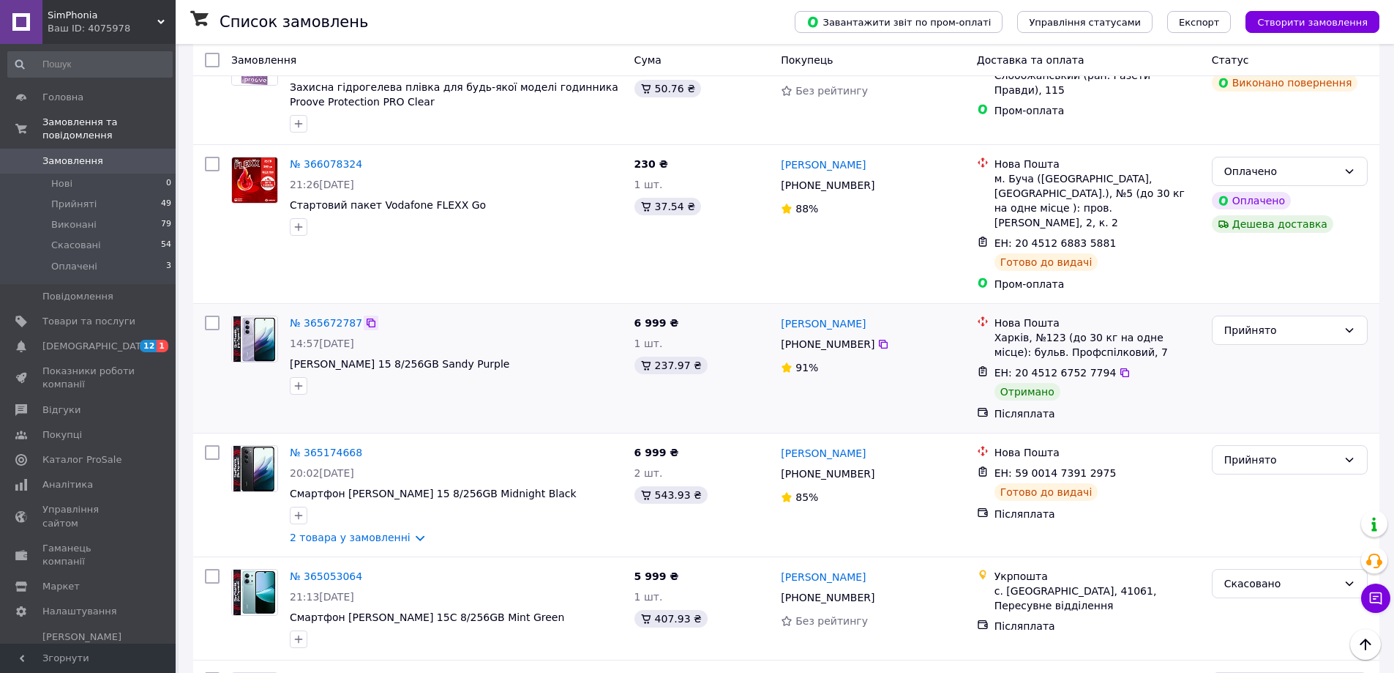
click at [365, 317] on icon at bounding box center [371, 323] width 12 height 12
drag, startPoint x: 529, startPoint y: 348, endPoint x: 287, endPoint y: 350, distance: 242.2
click at [287, 350] on div "№ 365672787 14:57[DATE] Смартфон Xiaomi Redmi 15 8/256GB Sandy Purple" at bounding box center [456, 355] width 345 height 91
copy span "[PERSON_NAME] 15 8/256GB Sandy Purple"
click at [1119, 367] on icon at bounding box center [1125, 373] width 12 height 12
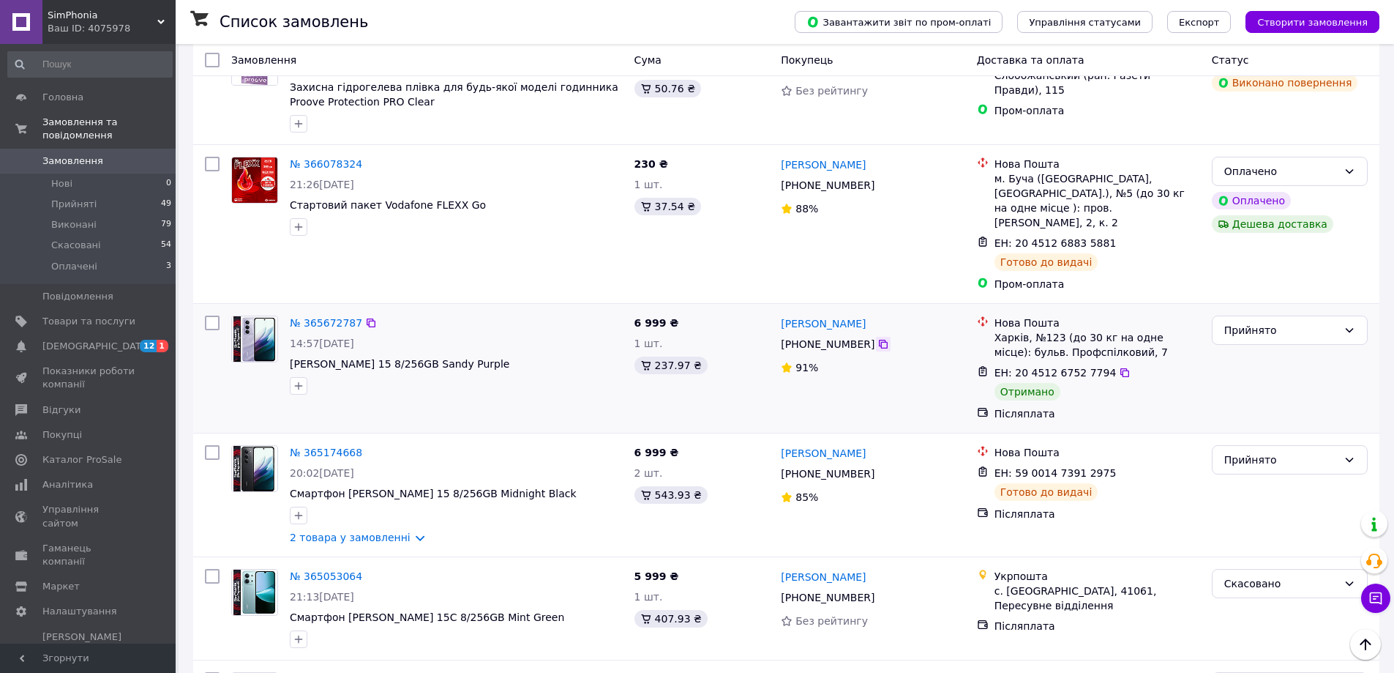
click at [877, 338] on icon at bounding box center [883, 344] width 12 height 12
click at [1119, 367] on icon at bounding box center [1125, 373] width 12 height 12
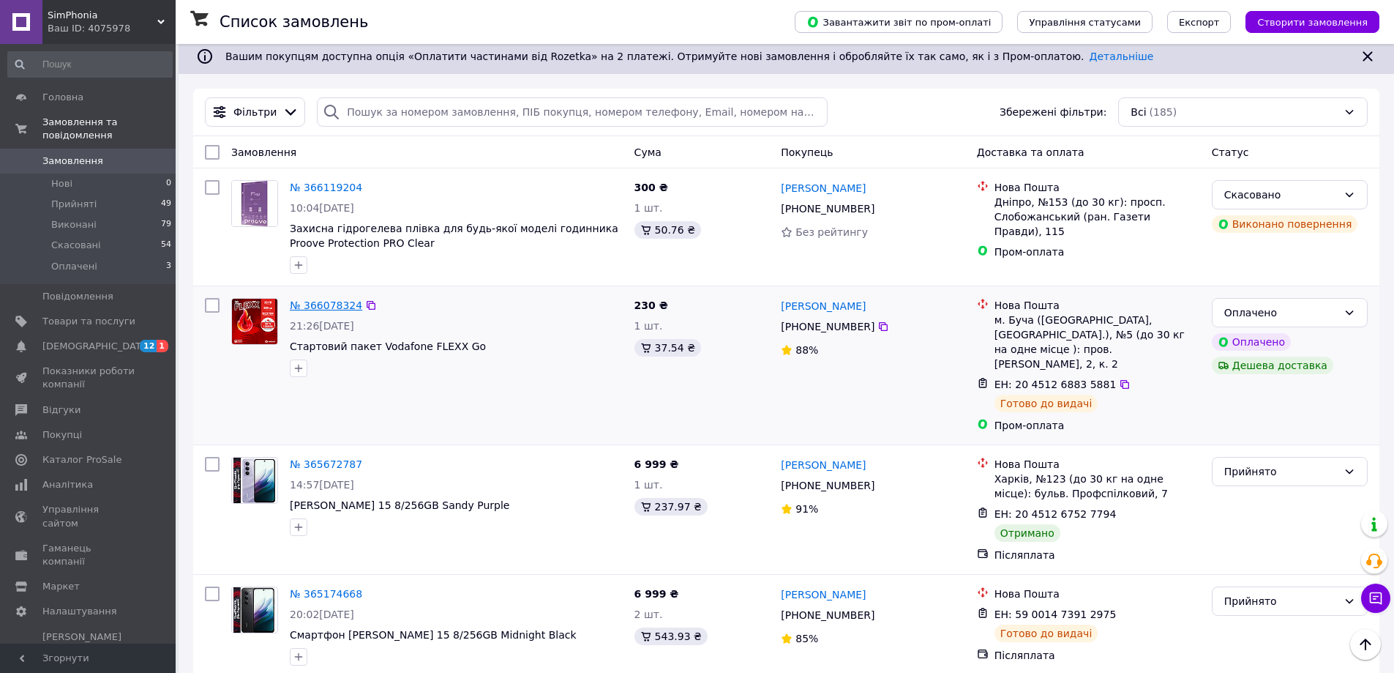
scroll to position [0, 0]
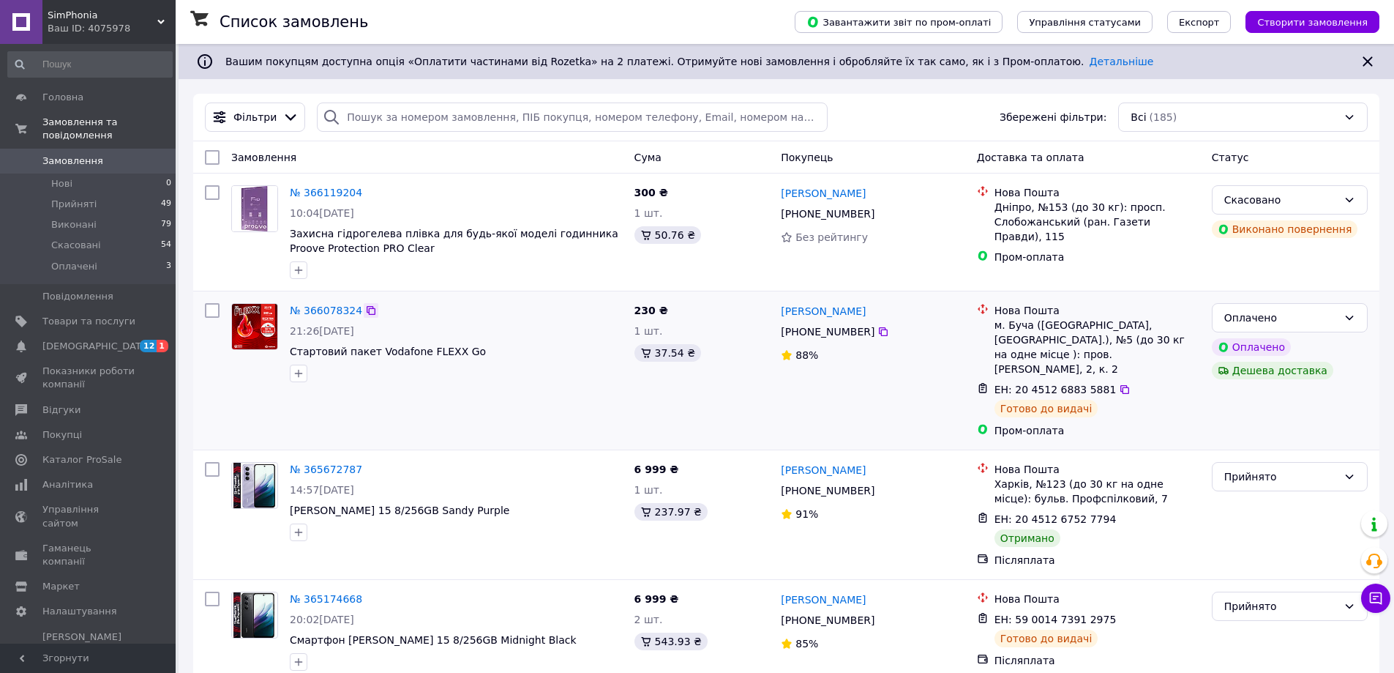
click at [365, 308] on icon at bounding box center [371, 310] width 12 height 12
click at [877, 332] on icon at bounding box center [883, 332] width 12 height 12
click at [1119, 383] on icon at bounding box center [1125, 389] width 12 height 12
